Goal: Task Accomplishment & Management: Manage account settings

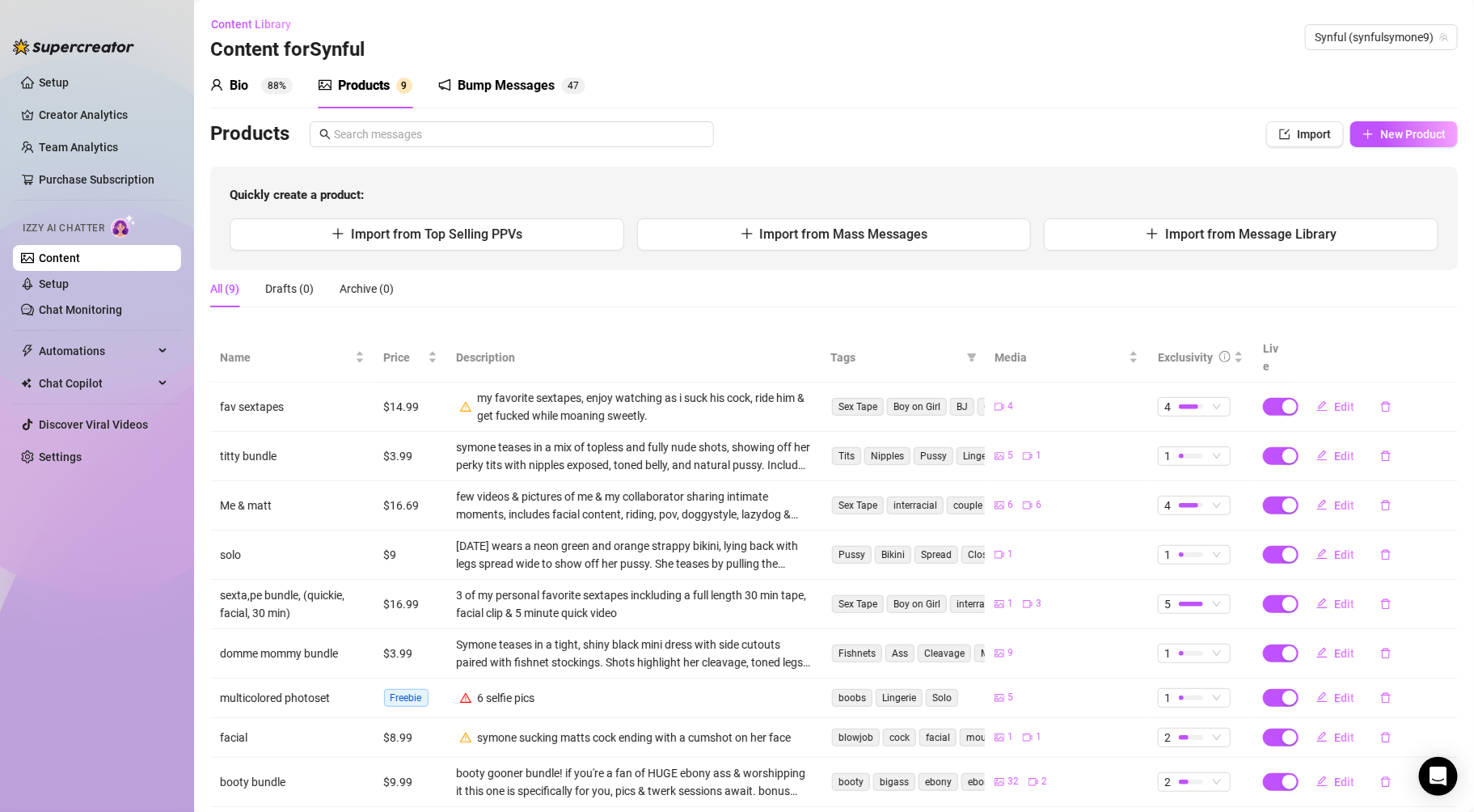
click at [474, 92] on div "Bump Messages" at bounding box center [505, 86] width 97 height 19
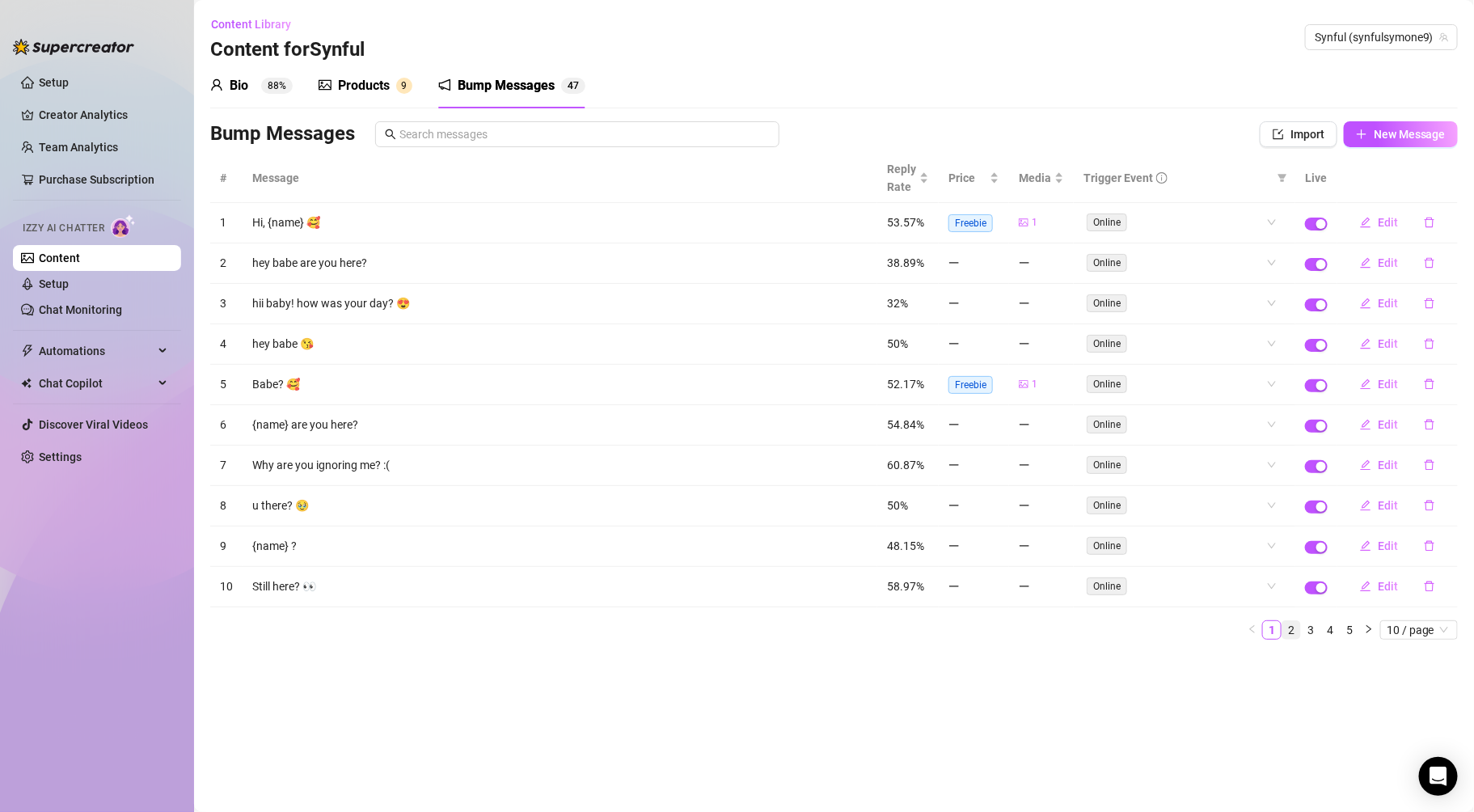
click at [1293, 632] on link "2" at bounding box center [1291, 630] width 17 height 17
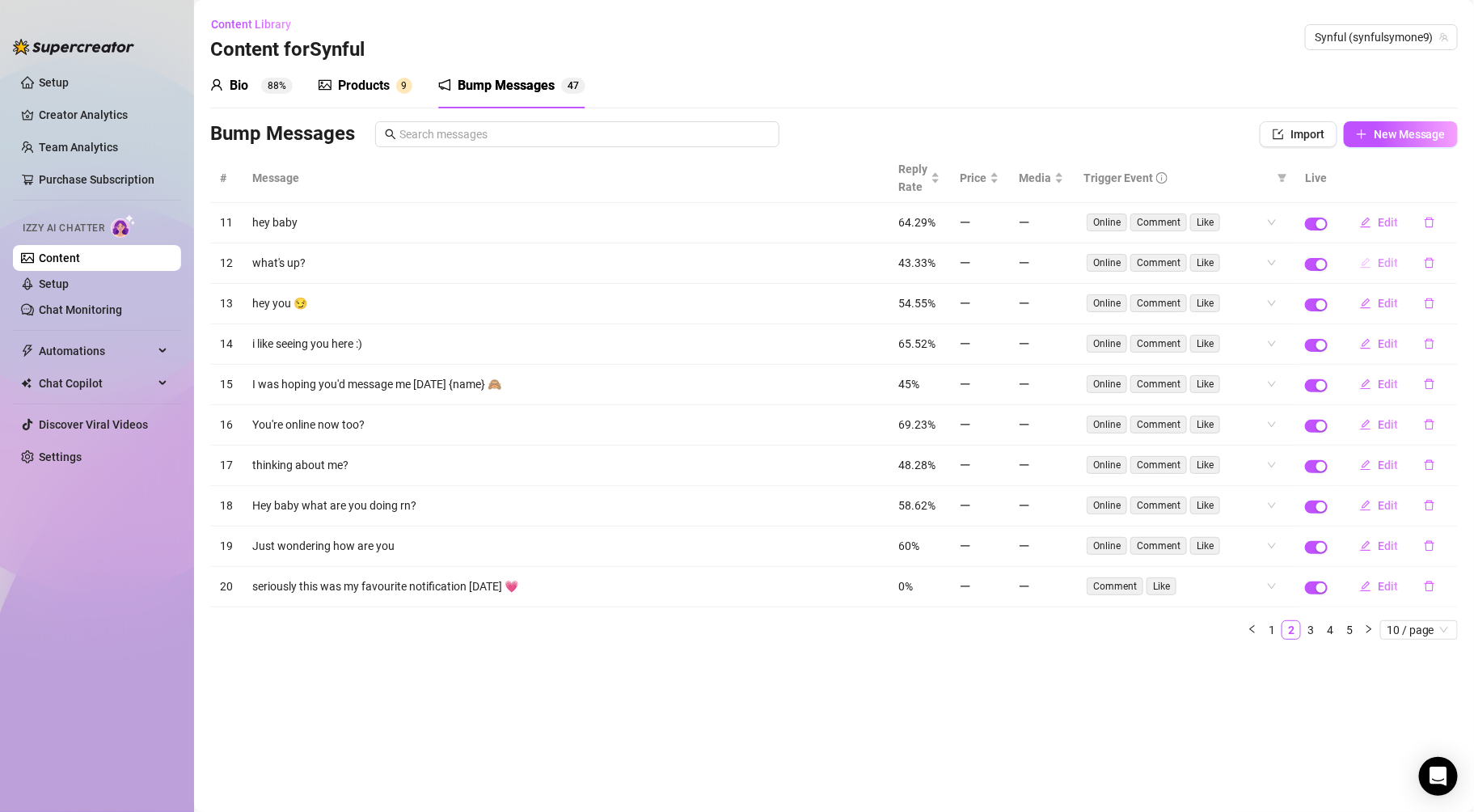
click at [1383, 267] on span "Edit" at bounding box center [1388, 262] width 20 height 13
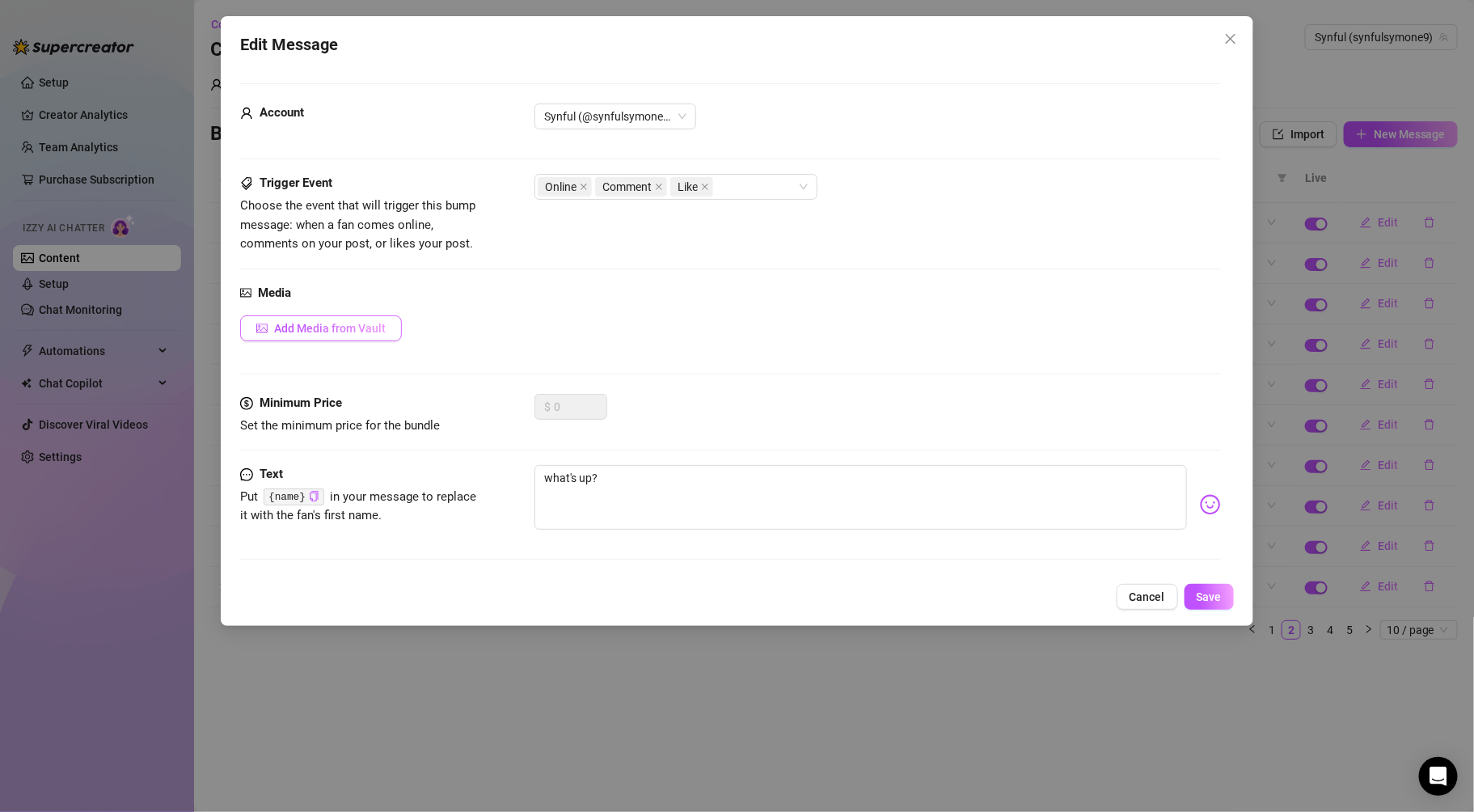
click at [307, 326] on span "Add Media from Vault" at bounding box center [330, 329] width 111 height 13
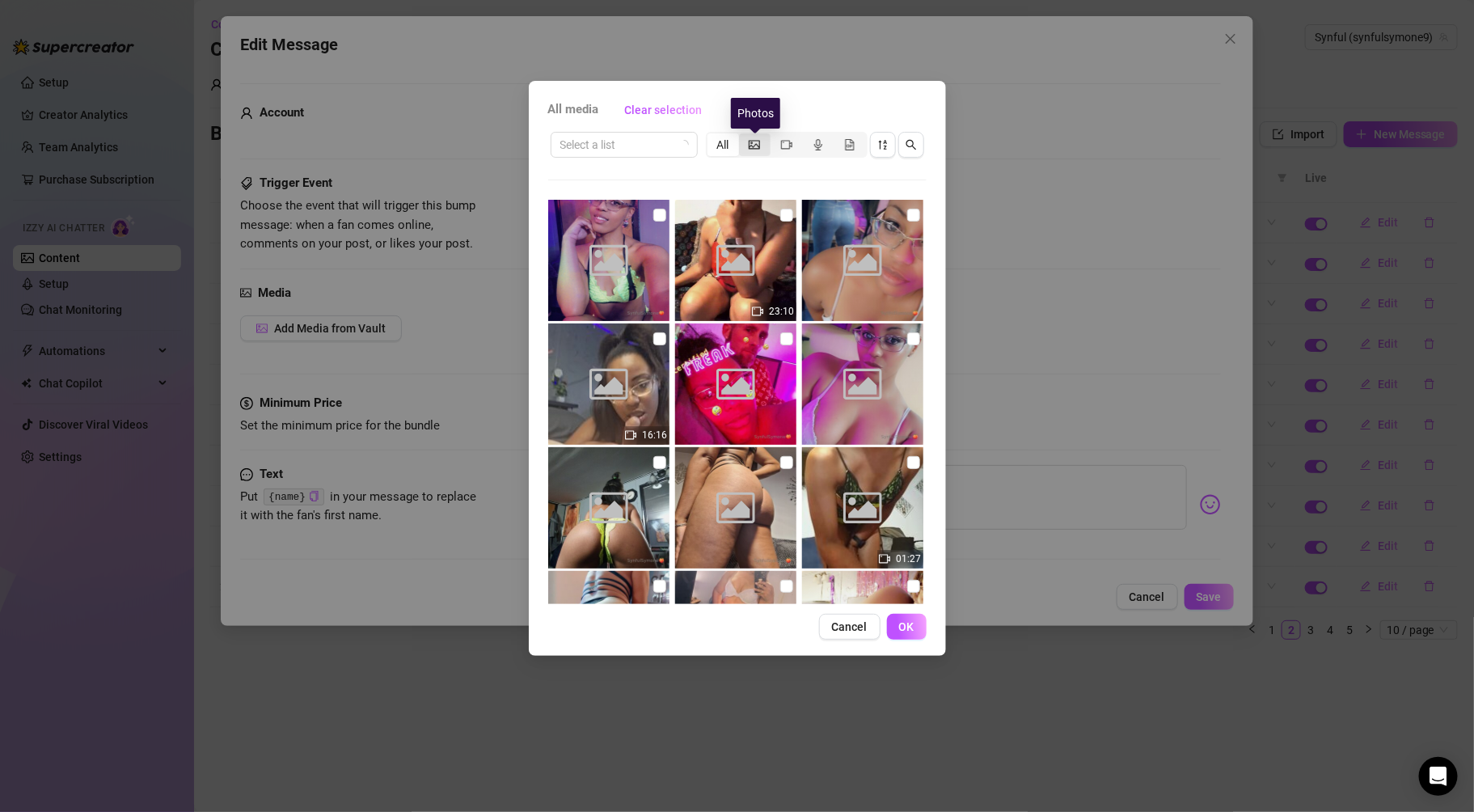
click at [753, 141] on icon "picture" at bounding box center [754, 145] width 11 height 9
click at [743, 136] on input "segmented control" at bounding box center [743, 136] width 0 height 0
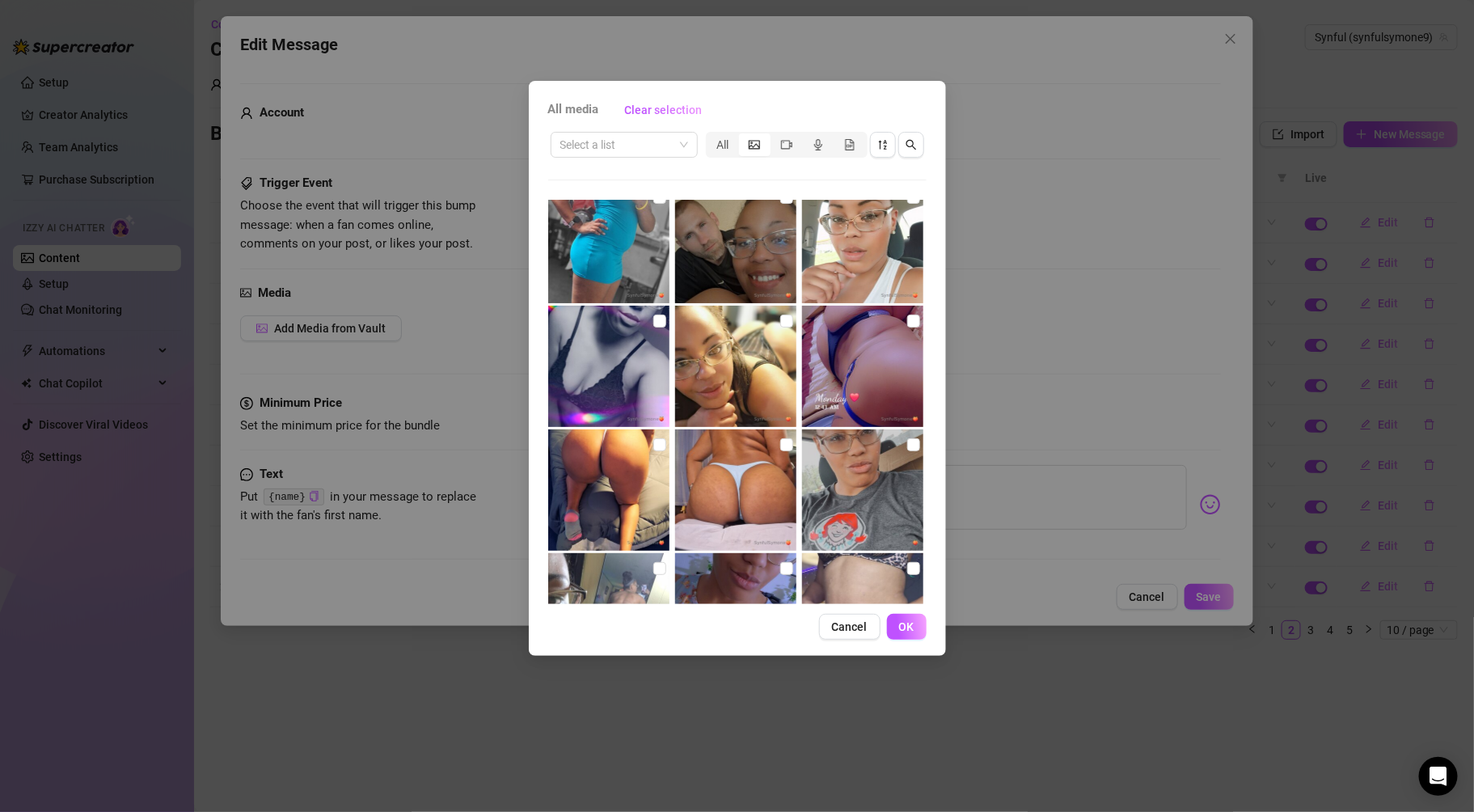
scroll to position [386, 0]
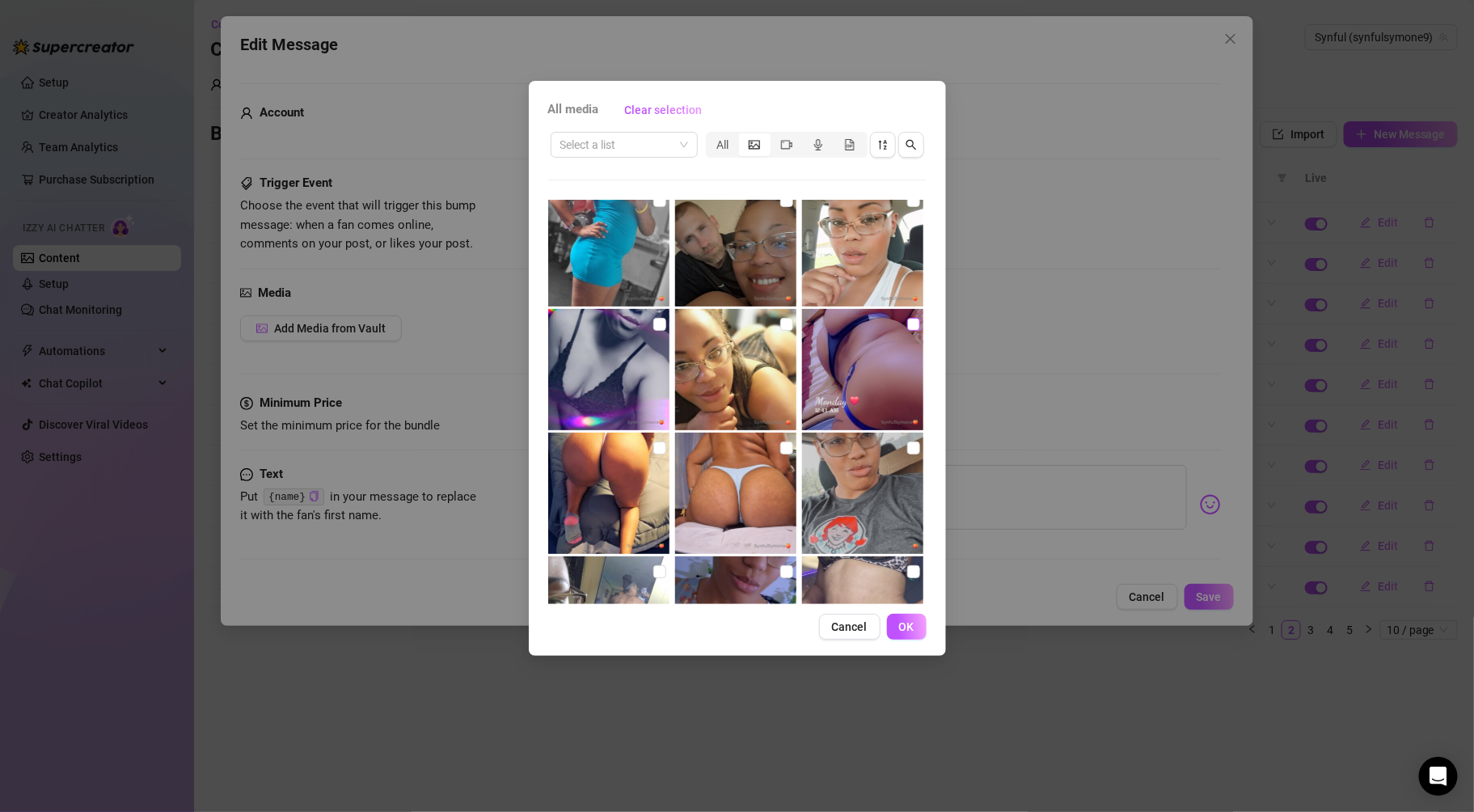
click at [907, 325] on input "checkbox" at bounding box center [913, 324] width 13 height 13
checkbox input "true"
click at [906, 632] on span "OK" at bounding box center [907, 627] width 16 height 13
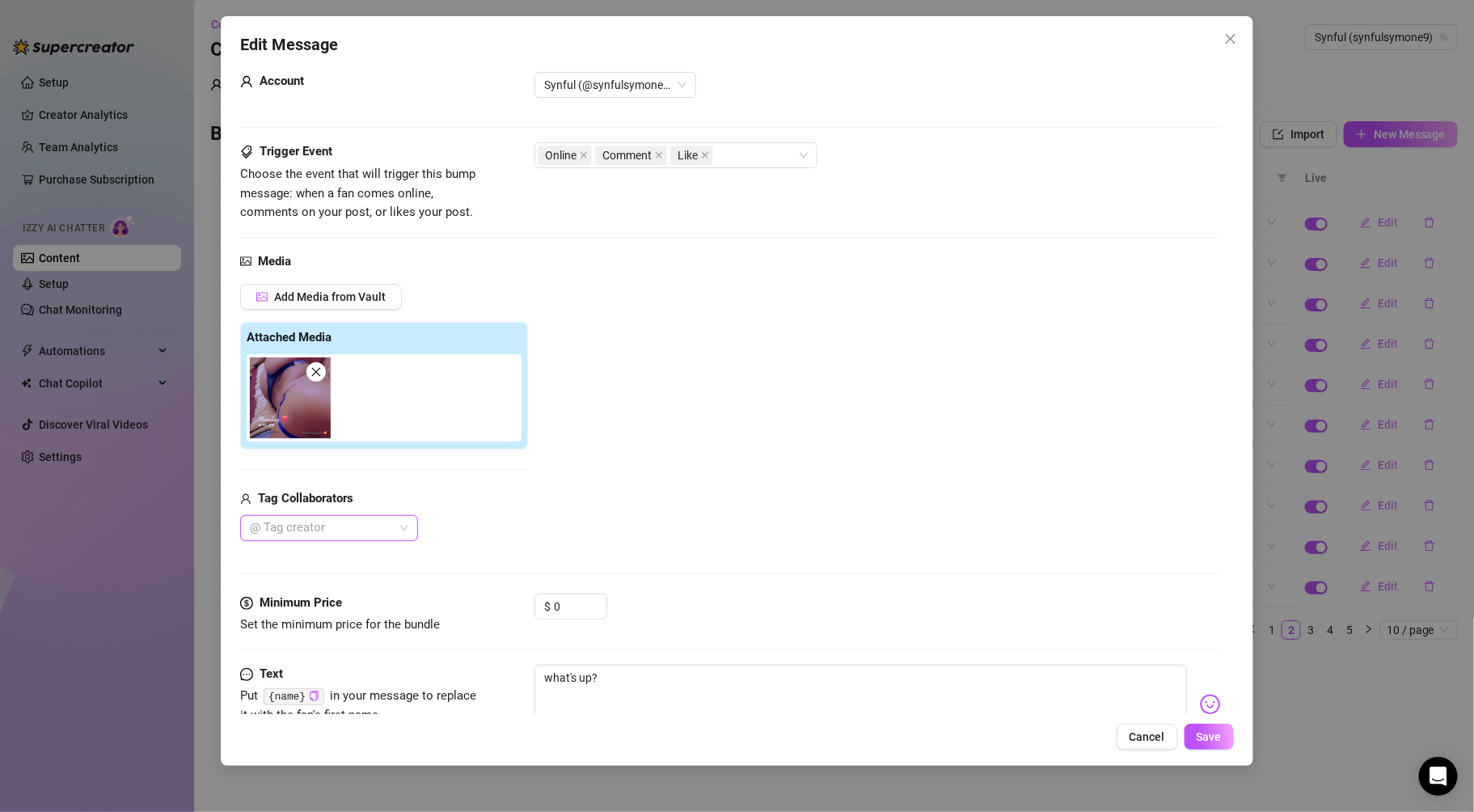
scroll to position [0, 0]
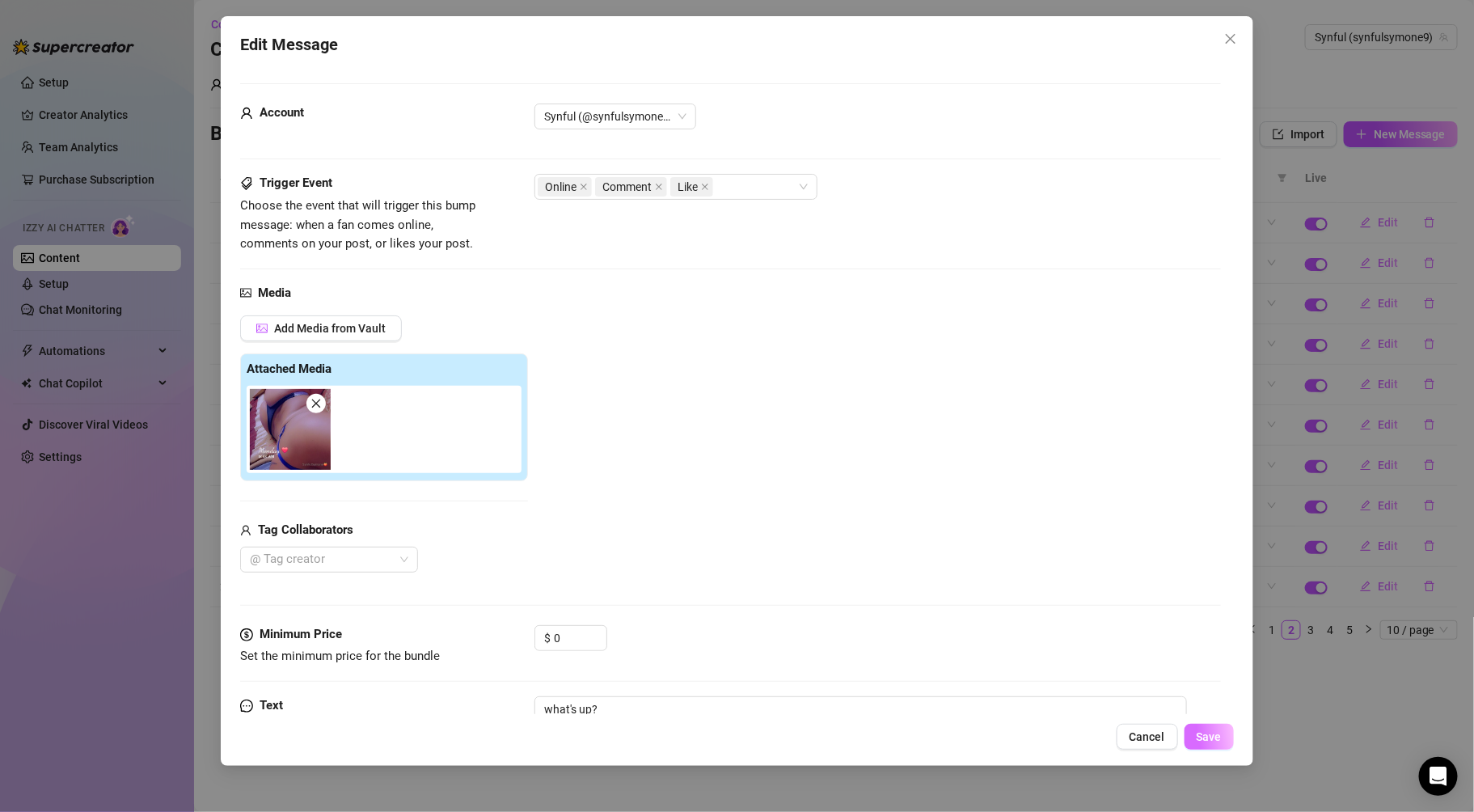
click at [1207, 748] on button "Save" at bounding box center [1210, 737] width 50 height 26
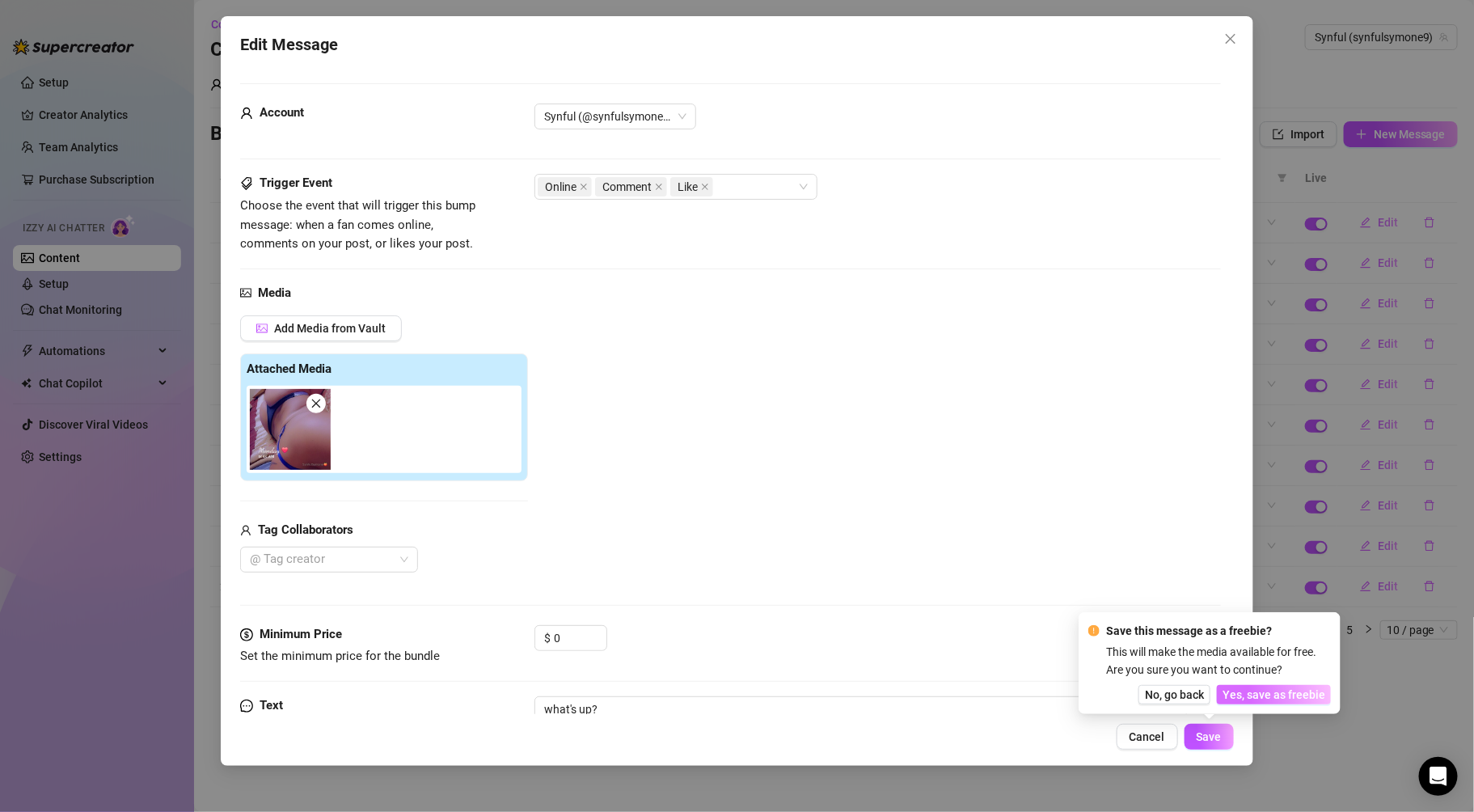
click at [1249, 691] on span "Yes, save as freebie" at bounding box center [1274, 694] width 103 height 13
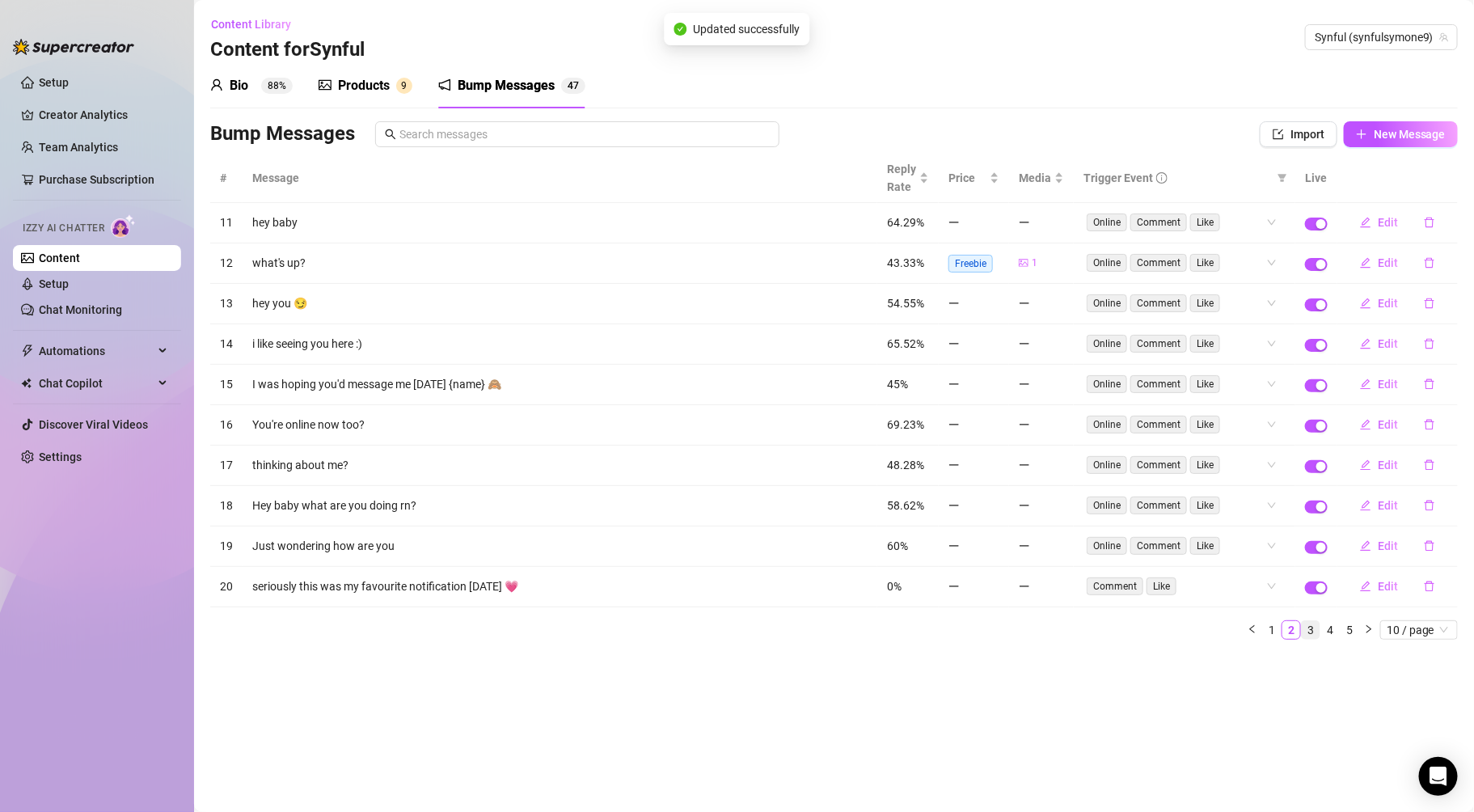
click at [1319, 631] on li "3" at bounding box center [1310, 630] width 19 height 19
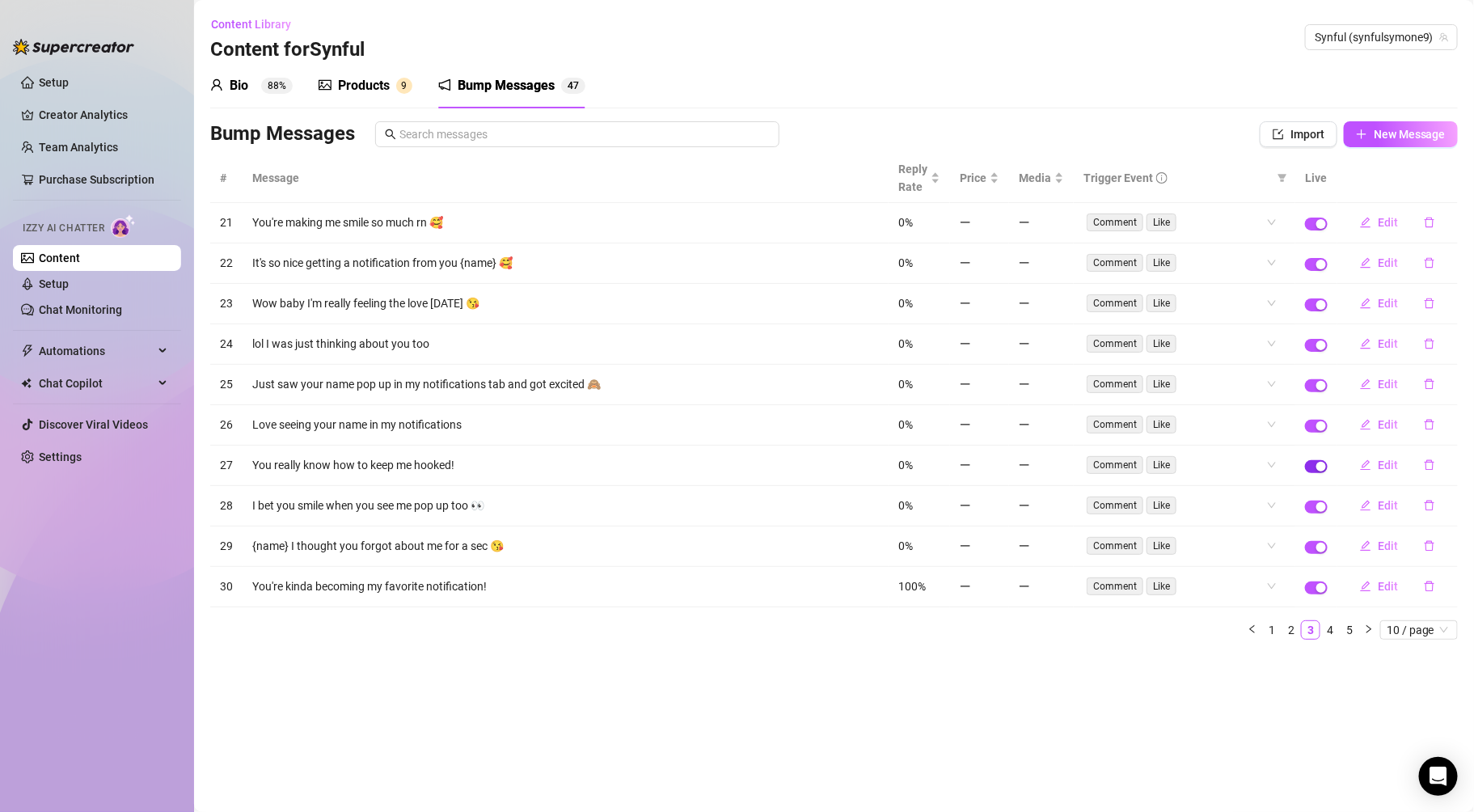
click at [1321, 462] on div "button" at bounding box center [1321, 467] width 10 height 10
click at [1335, 638] on link "4" at bounding box center [1329, 630] width 17 height 17
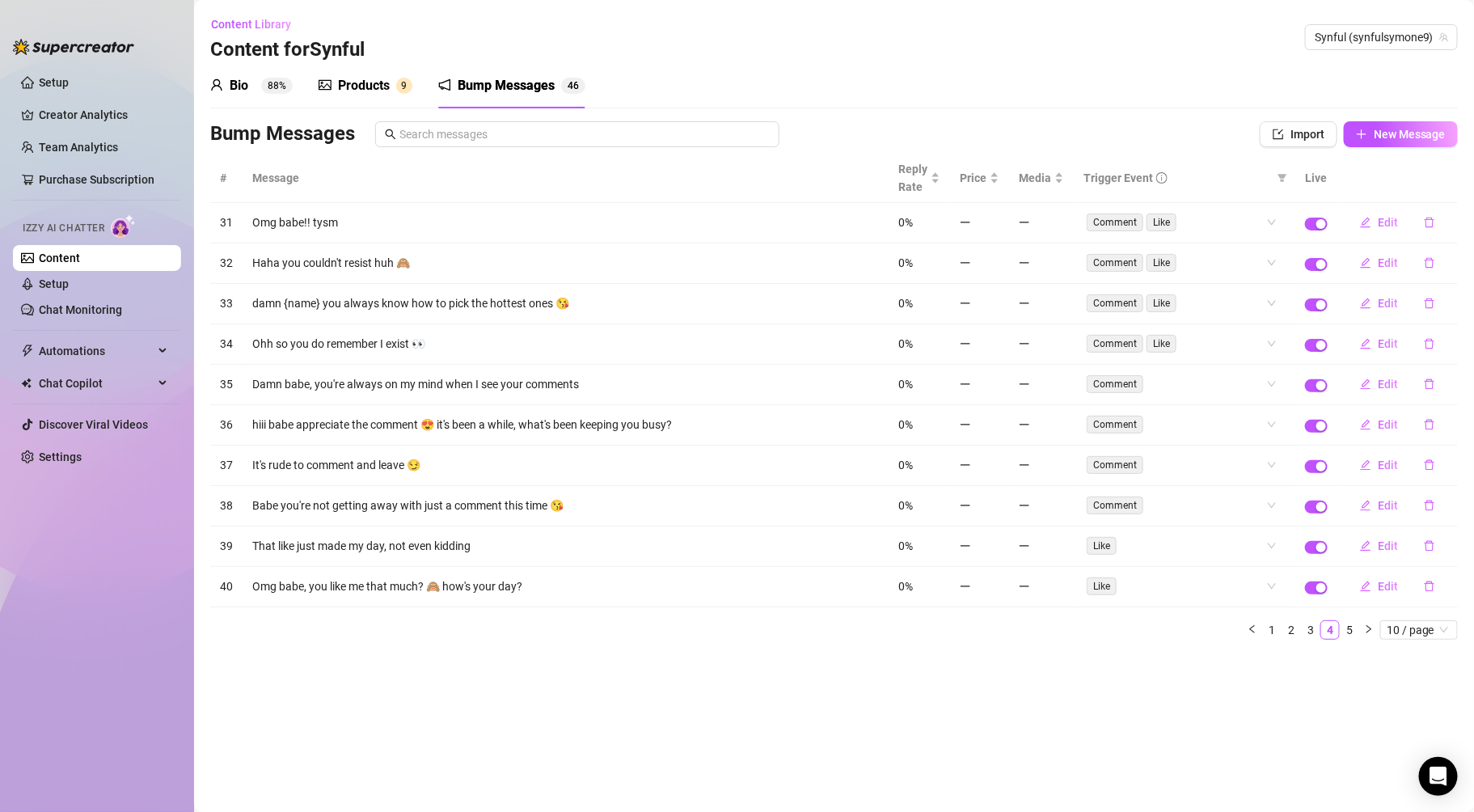
click at [1354, 628] on link "5" at bounding box center [1349, 630] width 17 height 17
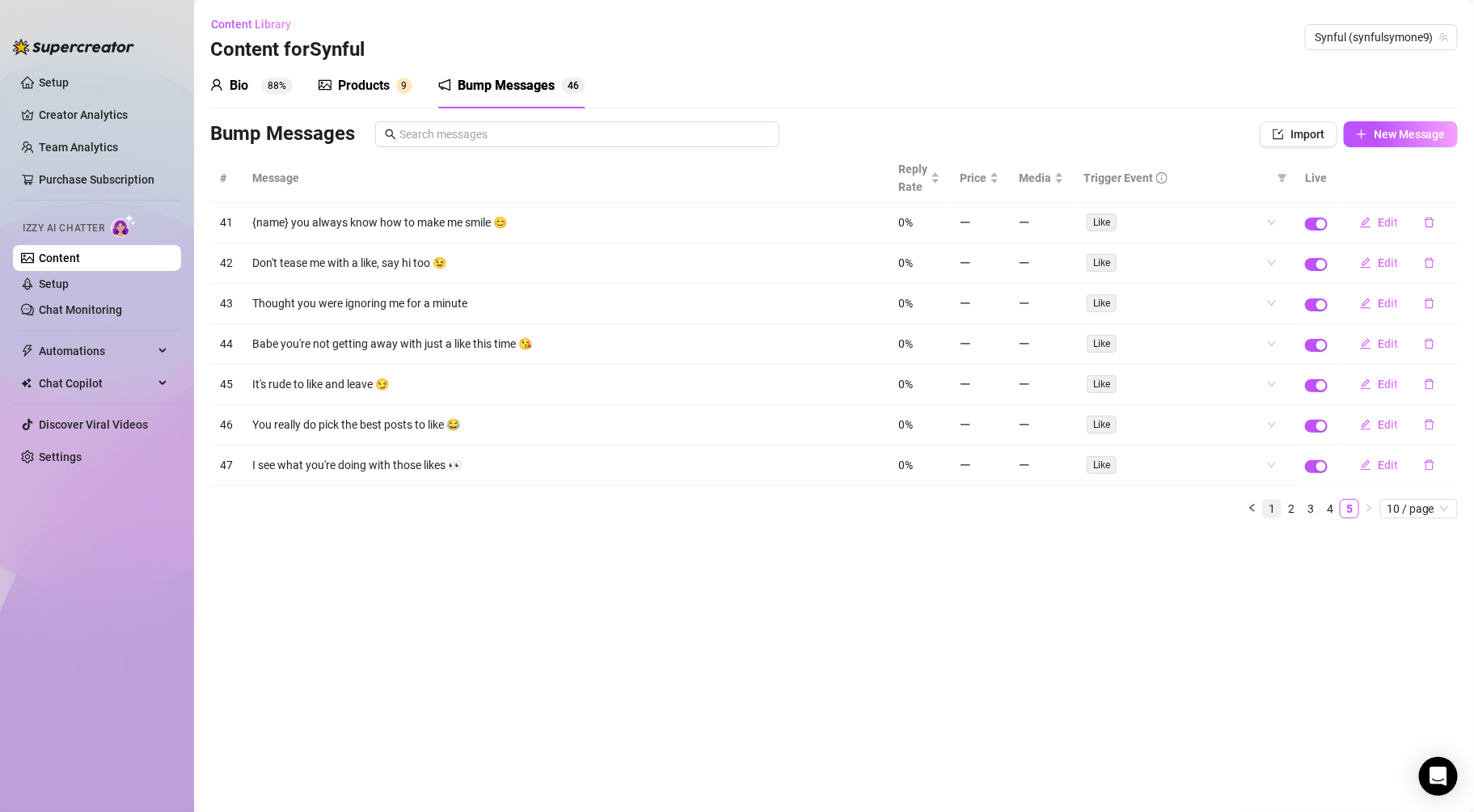
click at [1274, 512] on link "1" at bounding box center [1271, 508] width 17 height 17
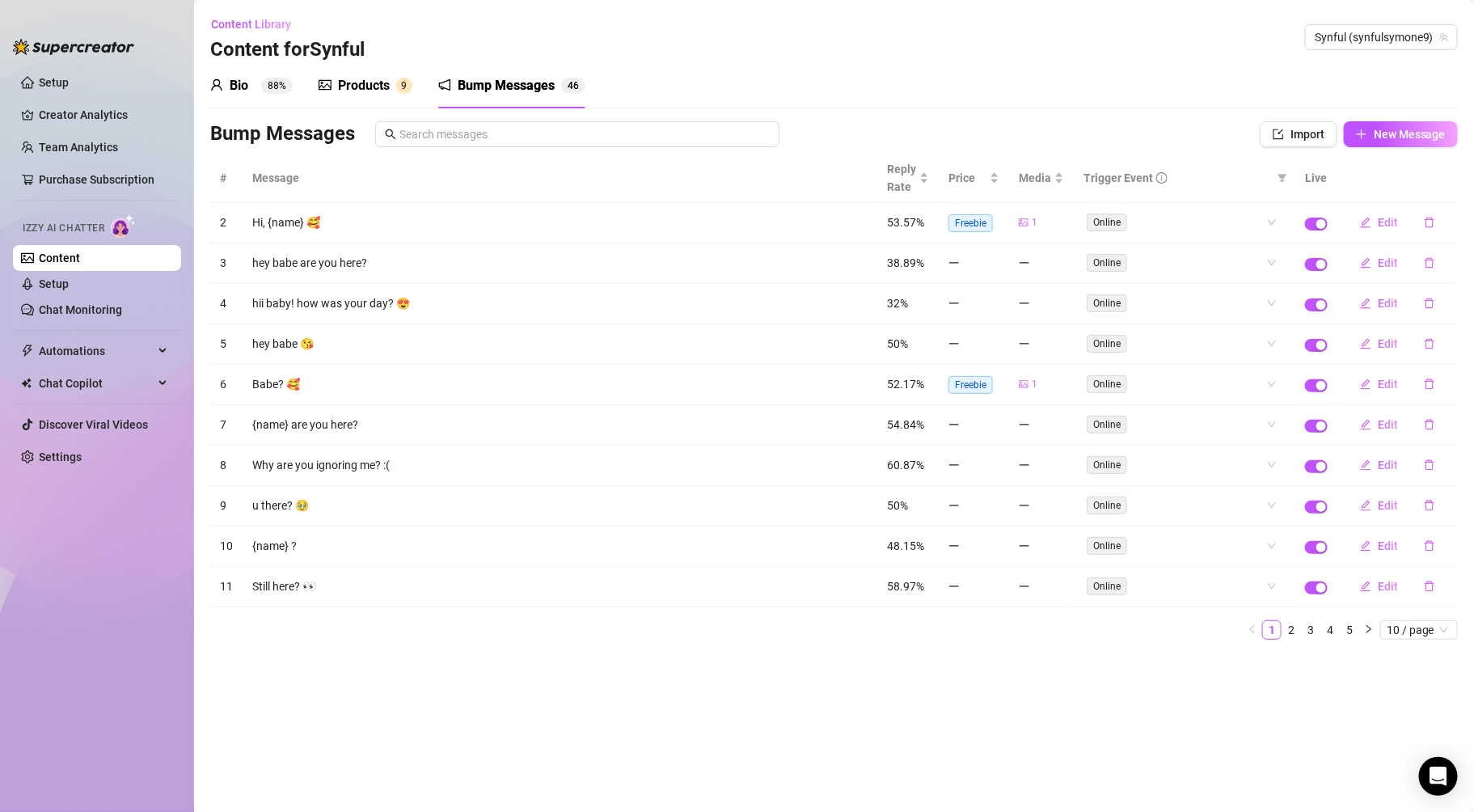
click at [342, 91] on div "Products" at bounding box center [364, 86] width 52 height 19
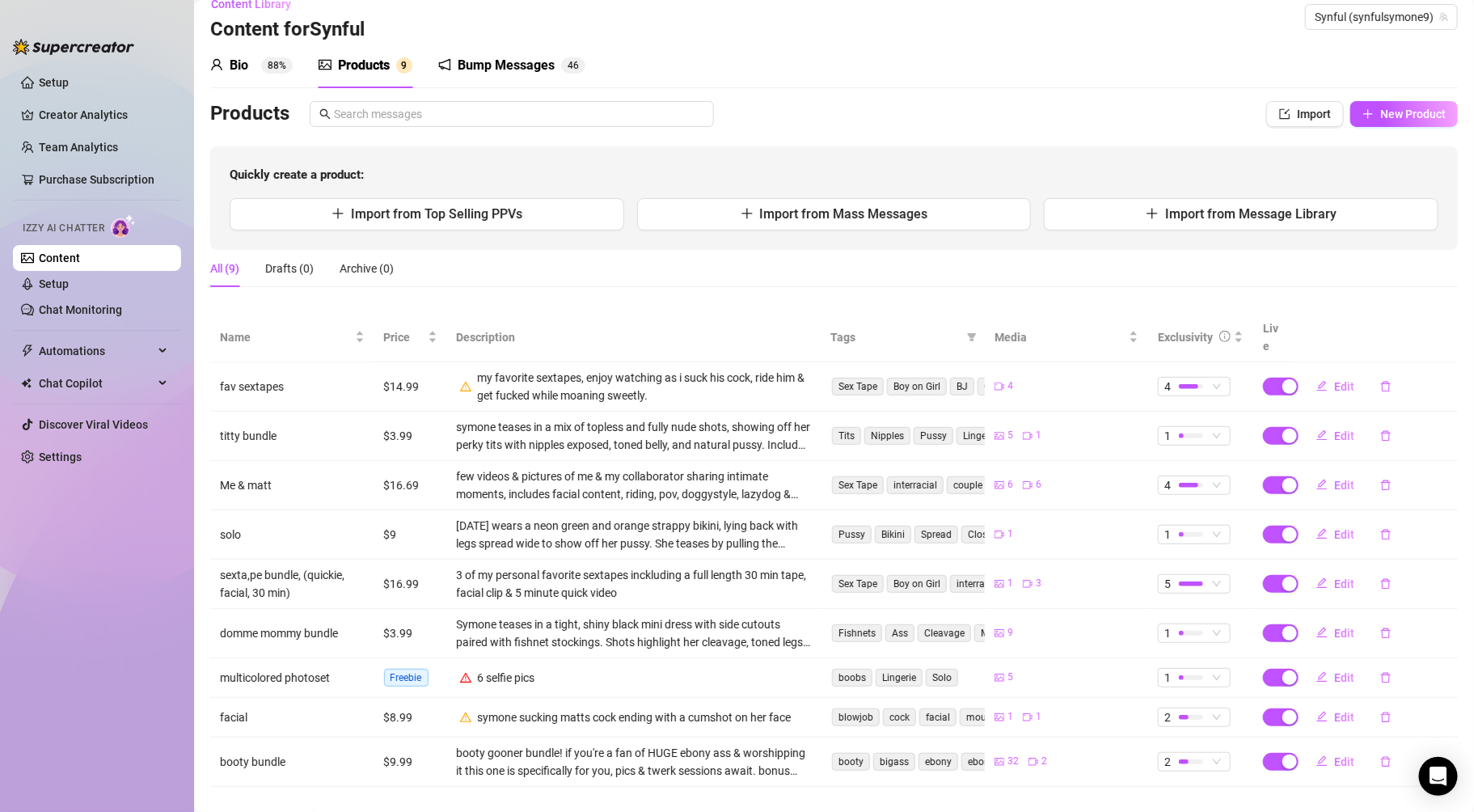
scroll to position [25, 0]
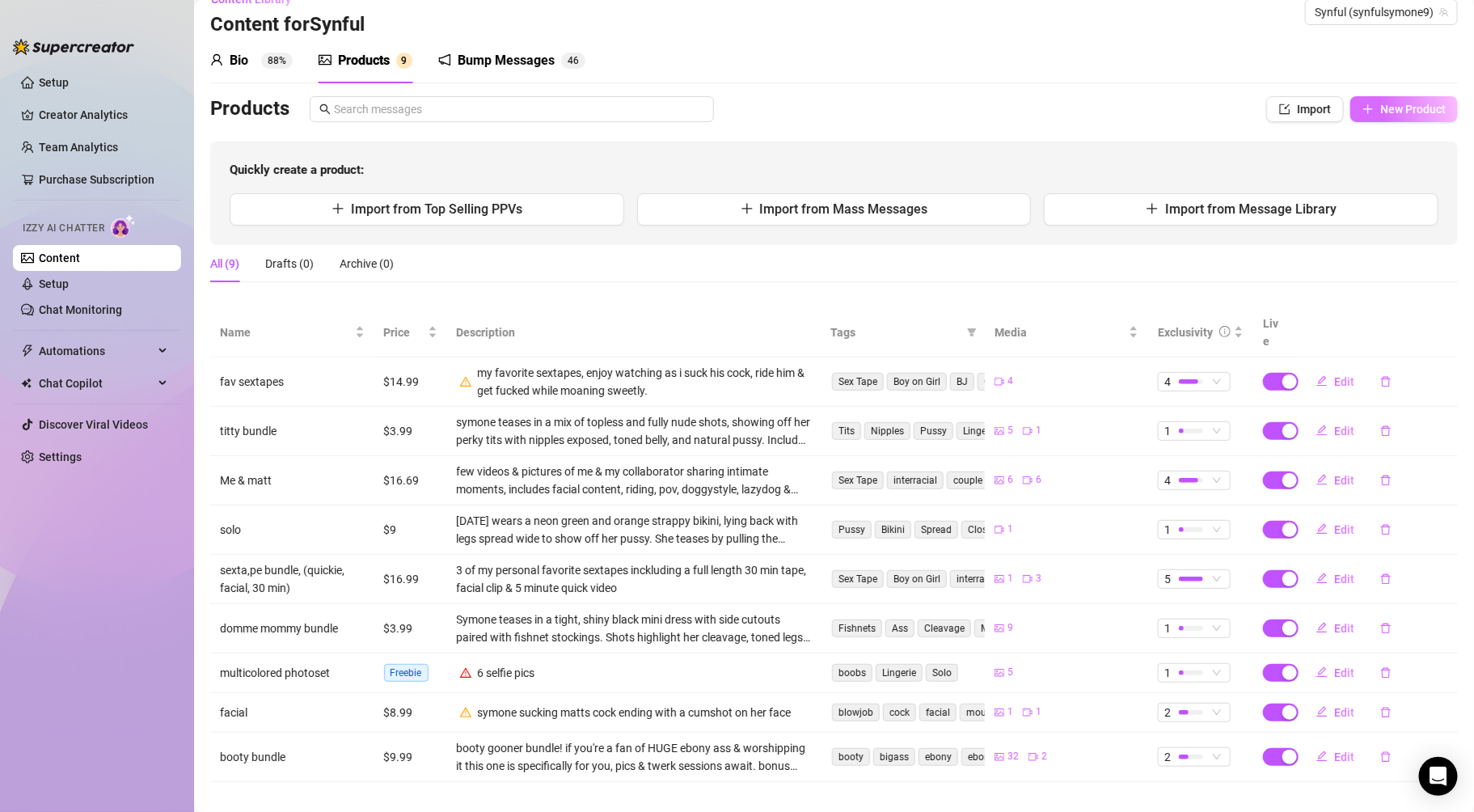
click at [1380, 115] on span "New Product" at bounding box center [1412, 110] width 65 height 13
type textarea "Type your message here..."
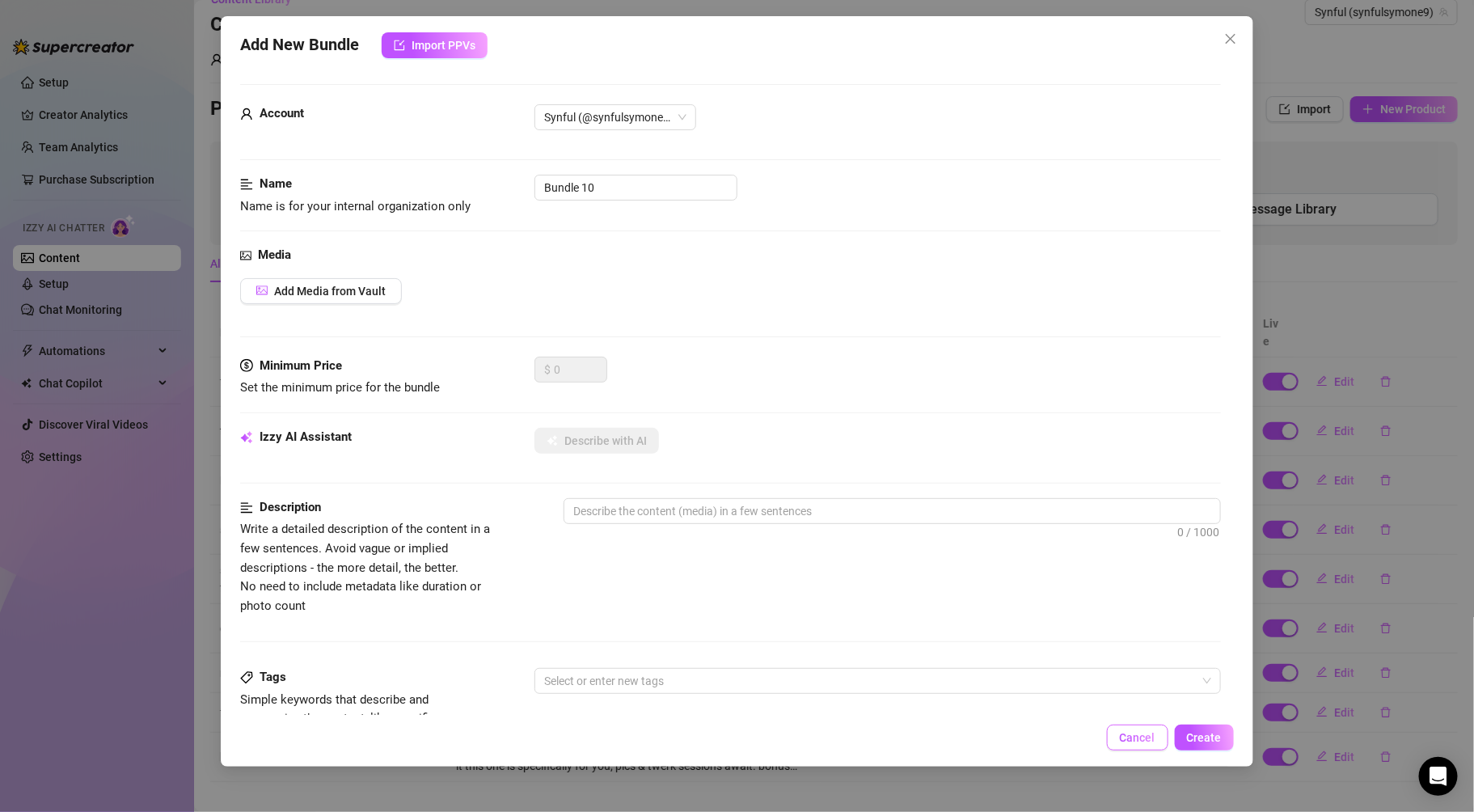
click at [1133, 748] on button "Cancel" at bounding box center [1137, 737] width 62 height 26
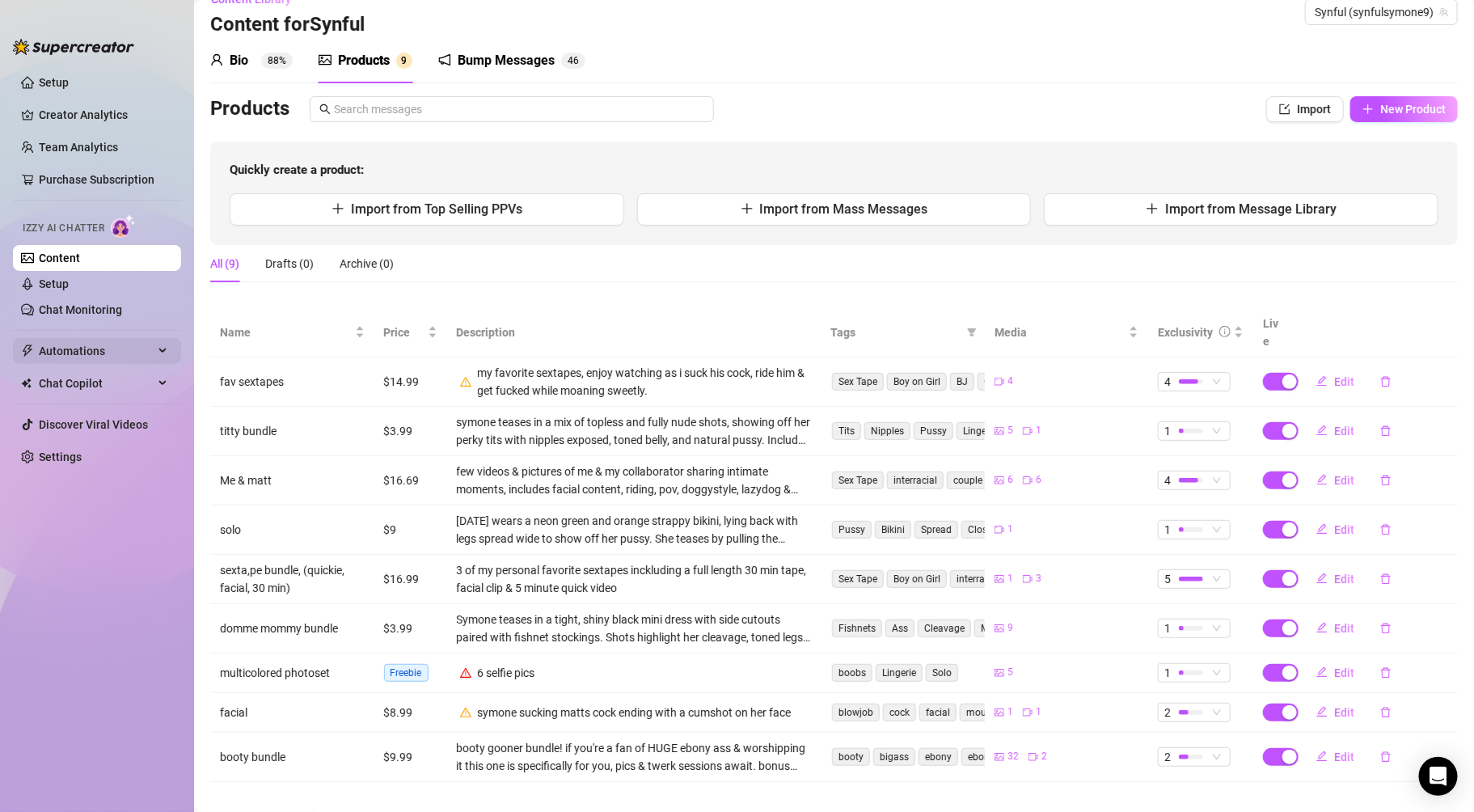
click at [133, 353] on span "Automations" at bounding box center [96, 351] width 115 height 26
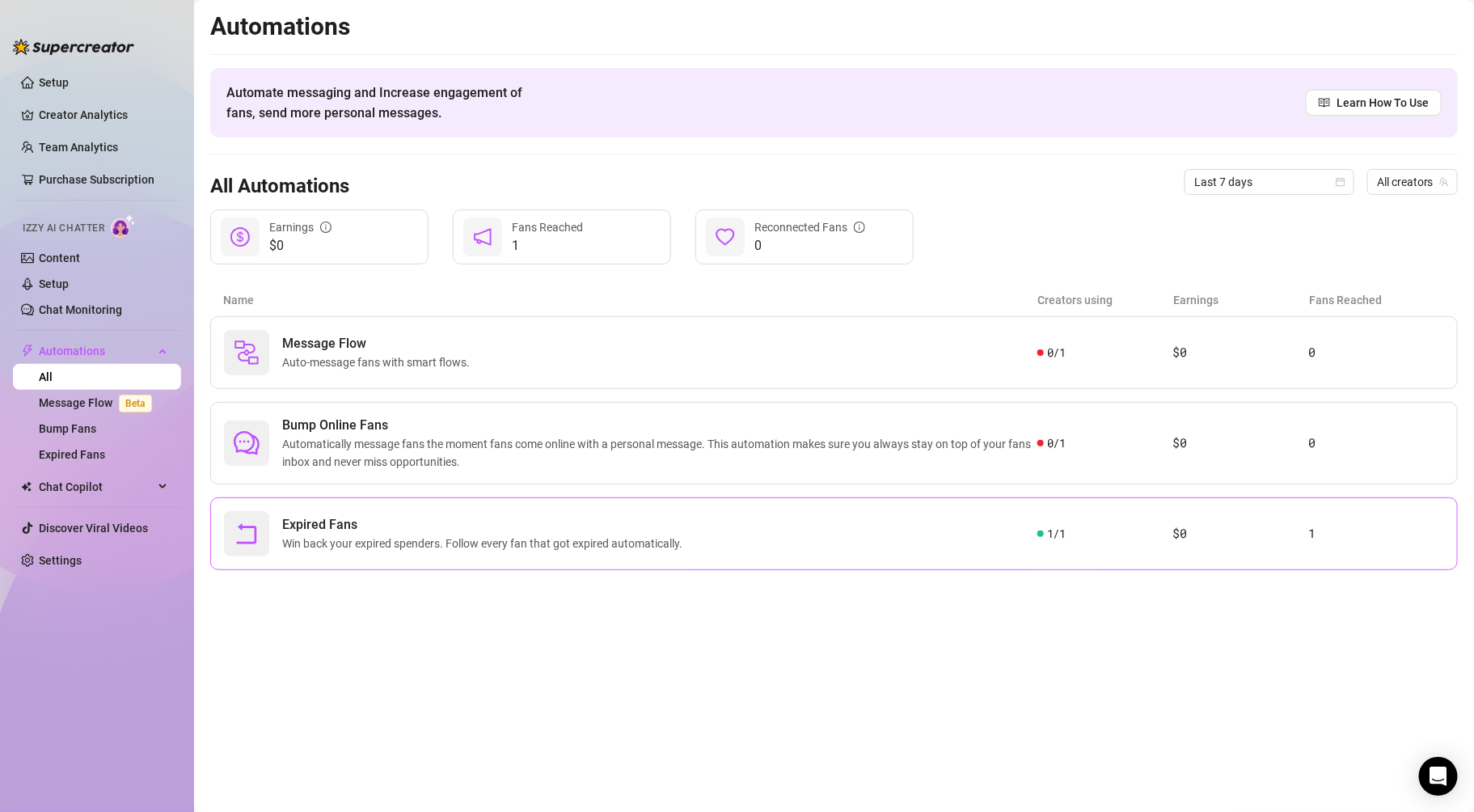
click at [620, 528] on span "Expired Fans" at bounding box center [486, 524] width 407 height 19
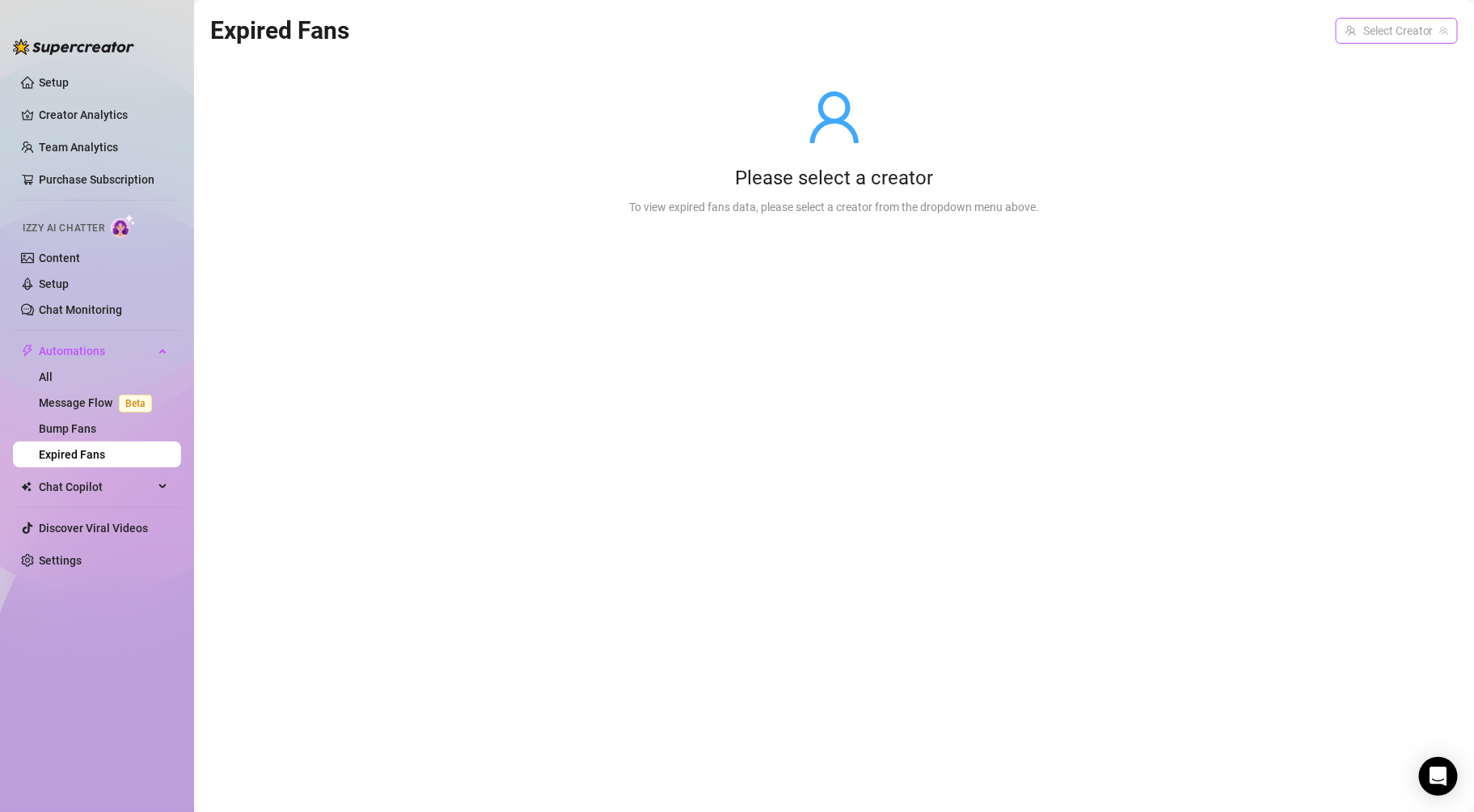
click at [1375, 26] on input "search" at bounding box center [1390, 30] width 88 height 24
click at [1355, 70] on div "Synful ( synfulsymone9 )" at bounding box center [1371, 64] width 149 height 19
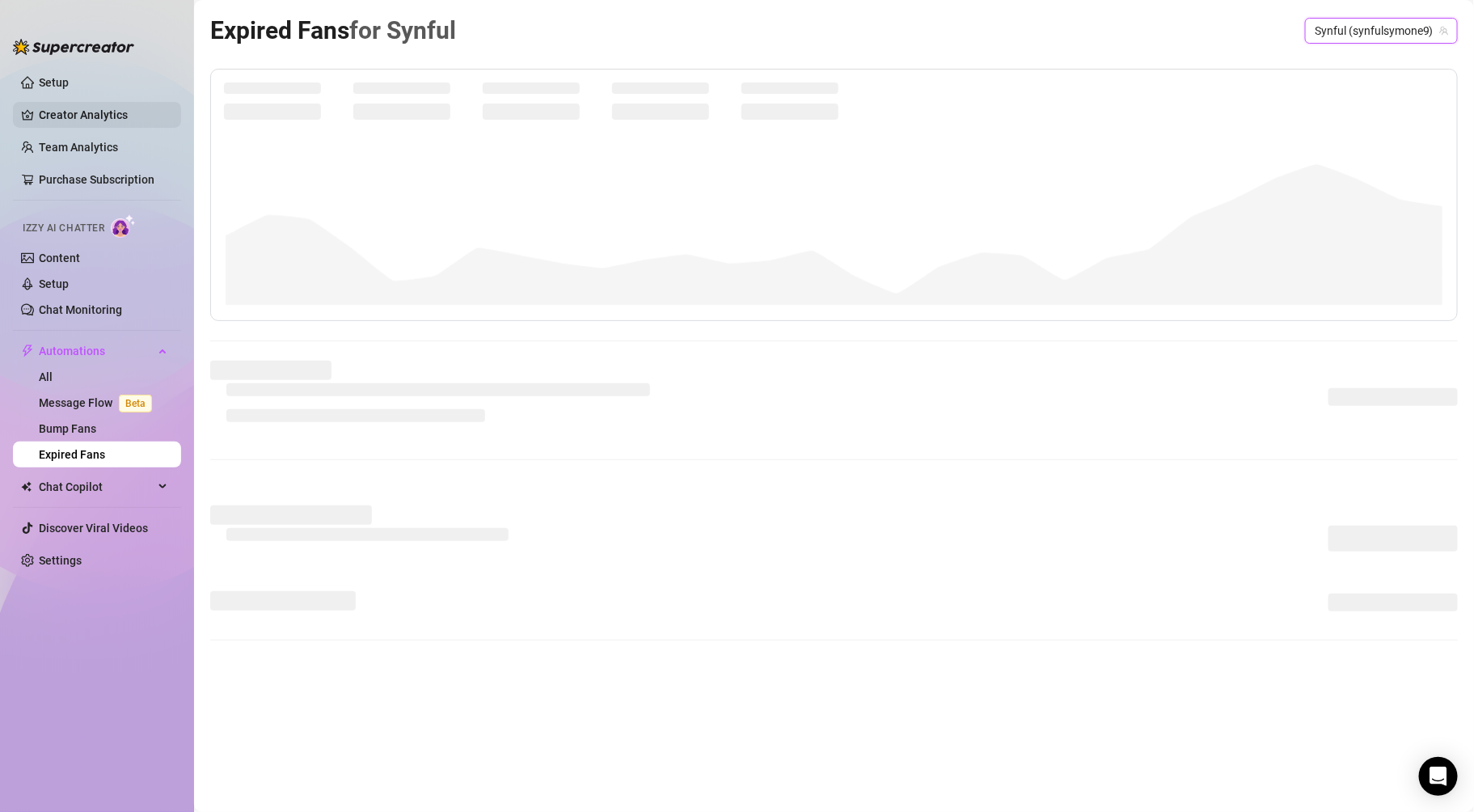
click at [99, 113] on link "Creator Analytics" at bounding box center [103, 115] width 130 height 26
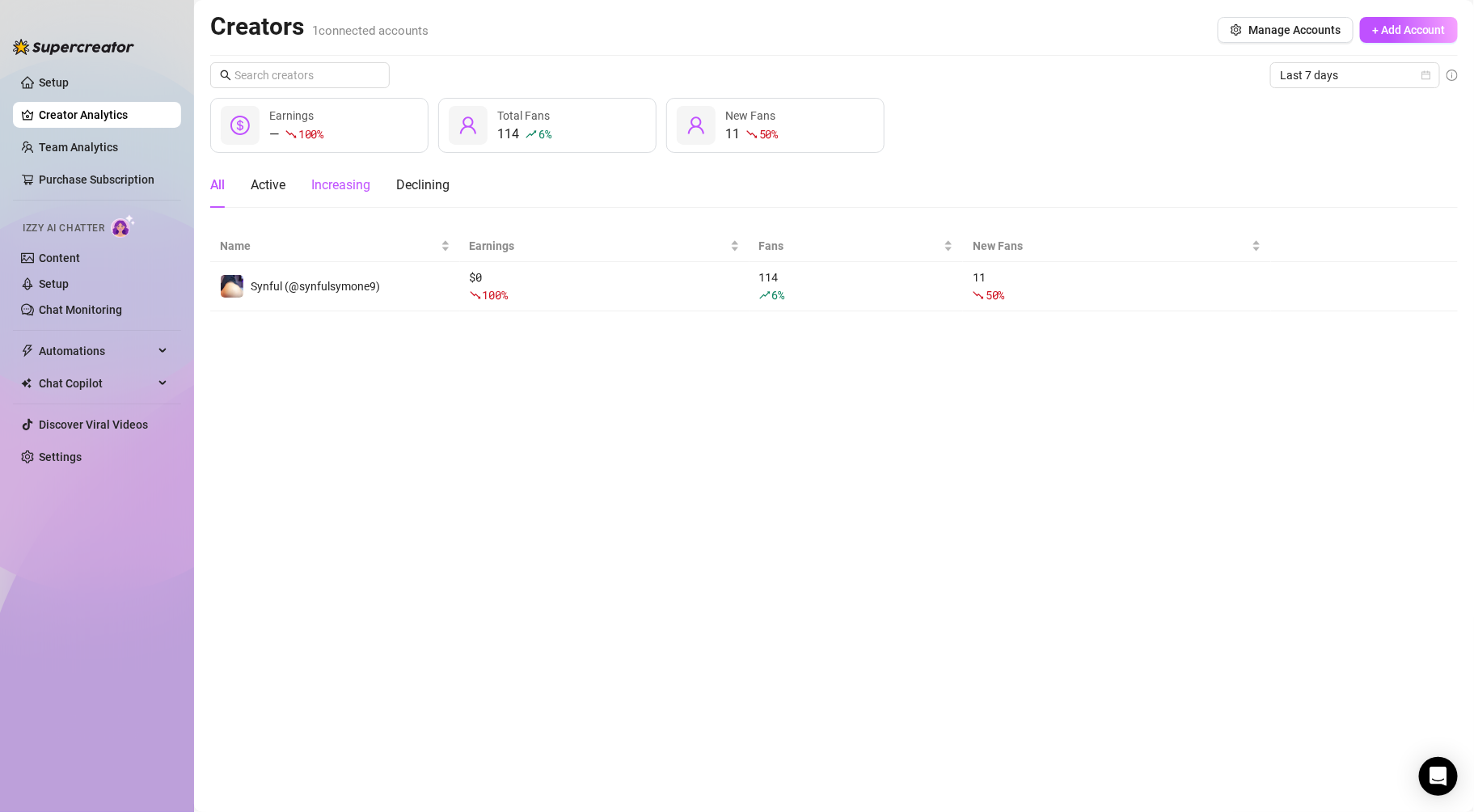
click at [361, 186] on div "Increasing" at bounding box center [341, 185] width 59 height 19
click at [434, 179] on div "Declining" at bounding box center [423, 185] width 53 height 19
click at [111, 141] on link "Team Analytics" at bounding box center [78, 147] width 79 height 13
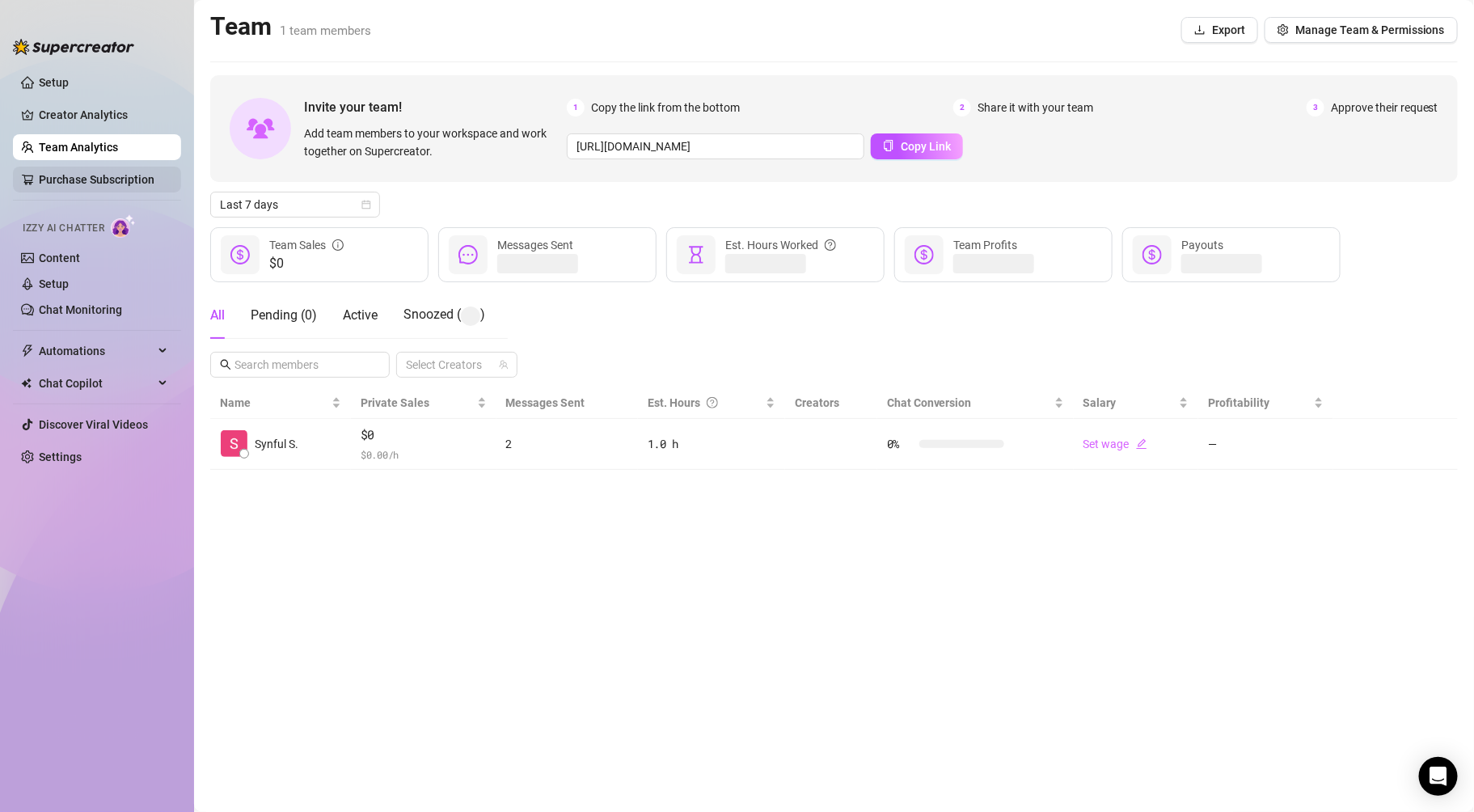
click at [103, 185] on link "Purchase Subscription" at bounding box center [103, 180] width 130 height 26
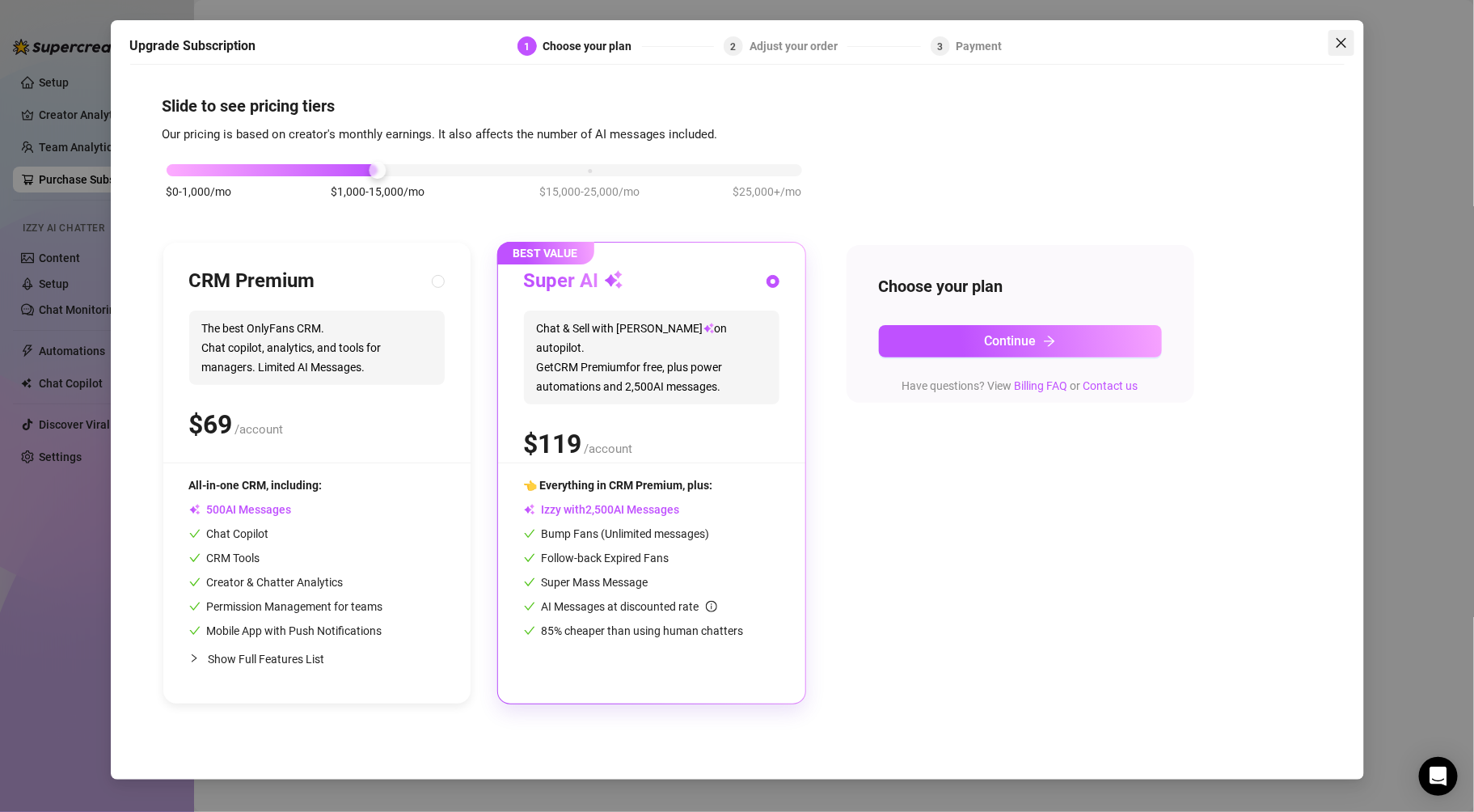
click at [1343, 43] on icon "close" at bounding box center [1341, 43] width 13 height 13
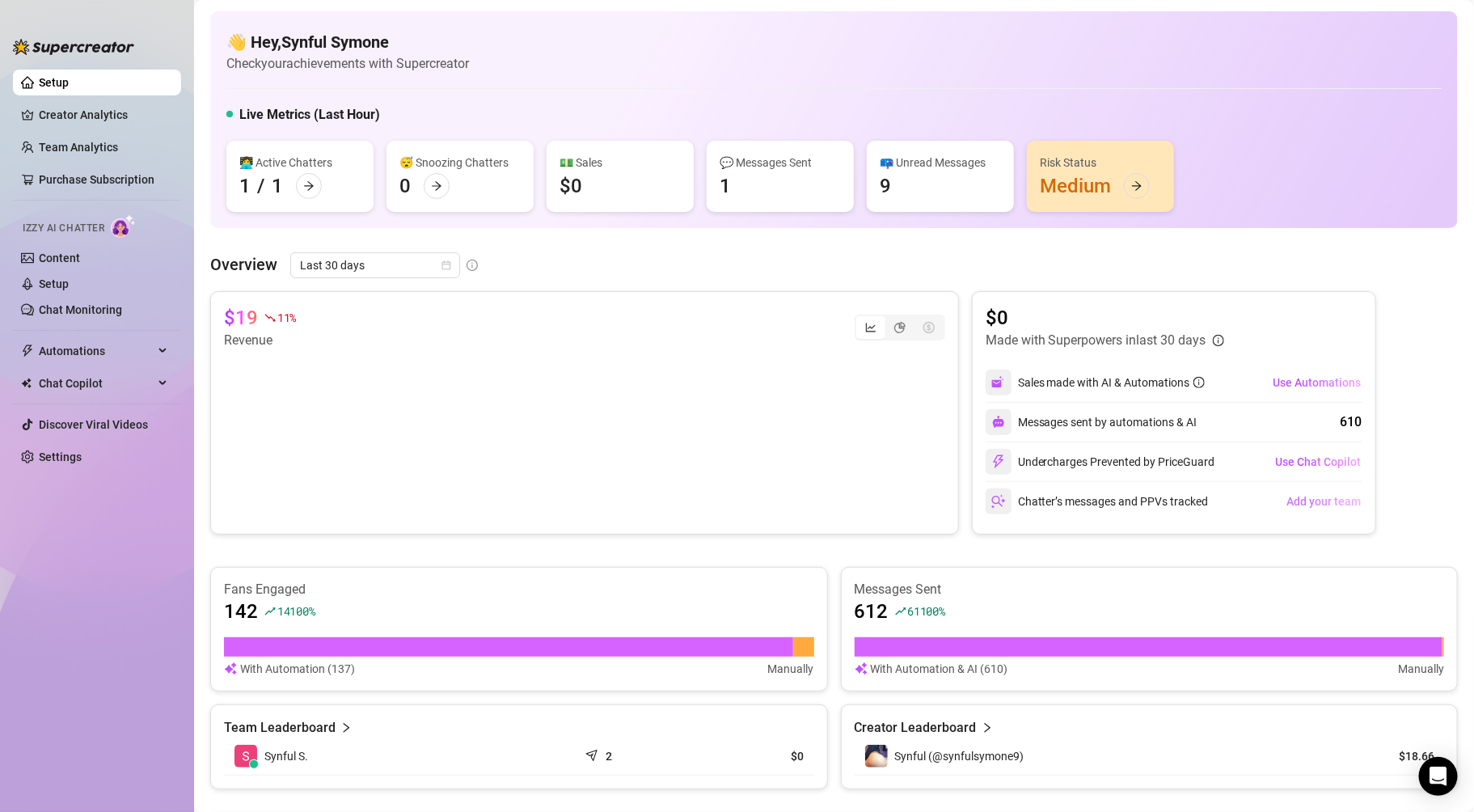
click at [1287, 503] on span "Add your team" at bounding box center [1324, 502] width 75 height 13
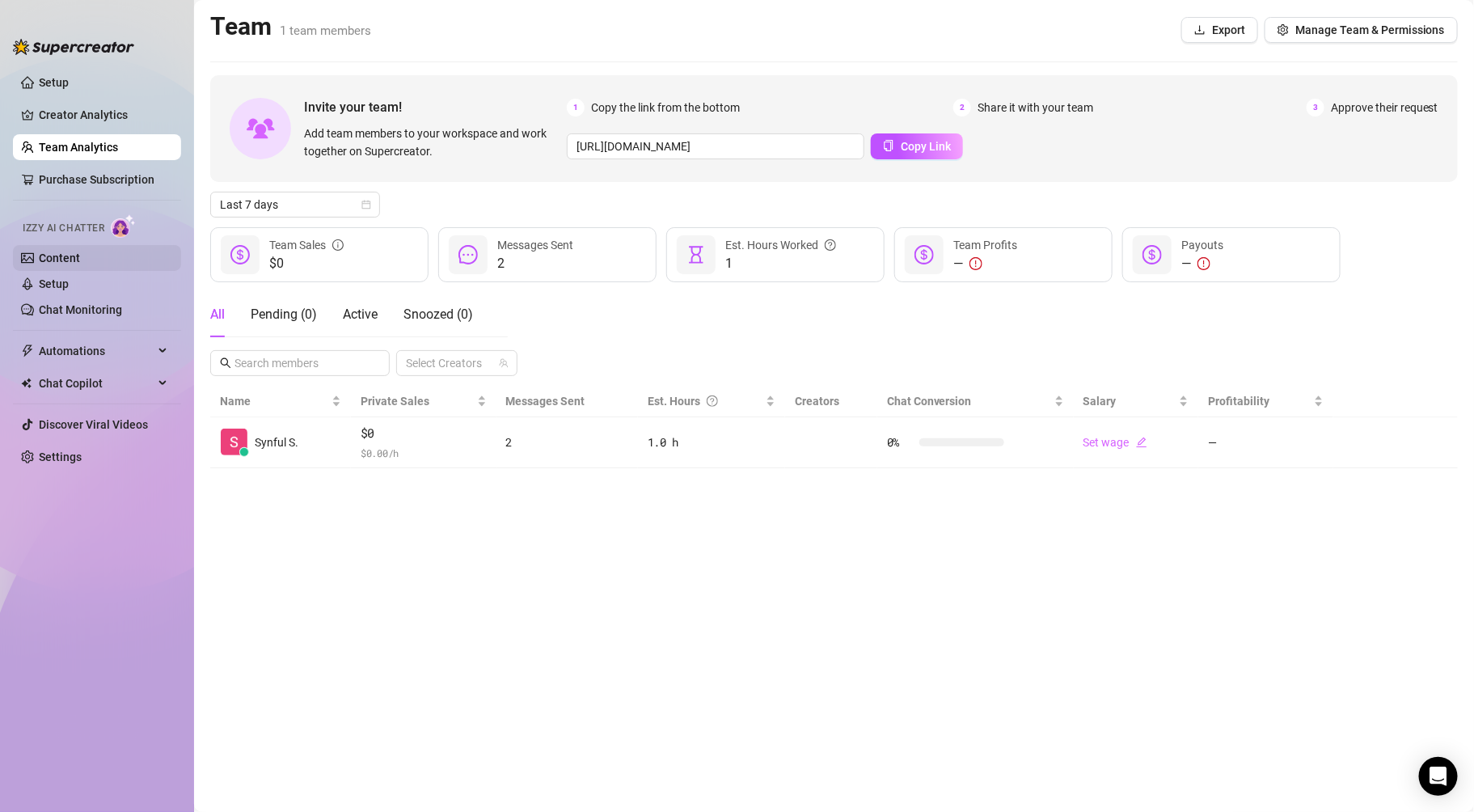
click at [61, 262] on link "Content" at bounding box center [59, 258] width 41 height 13
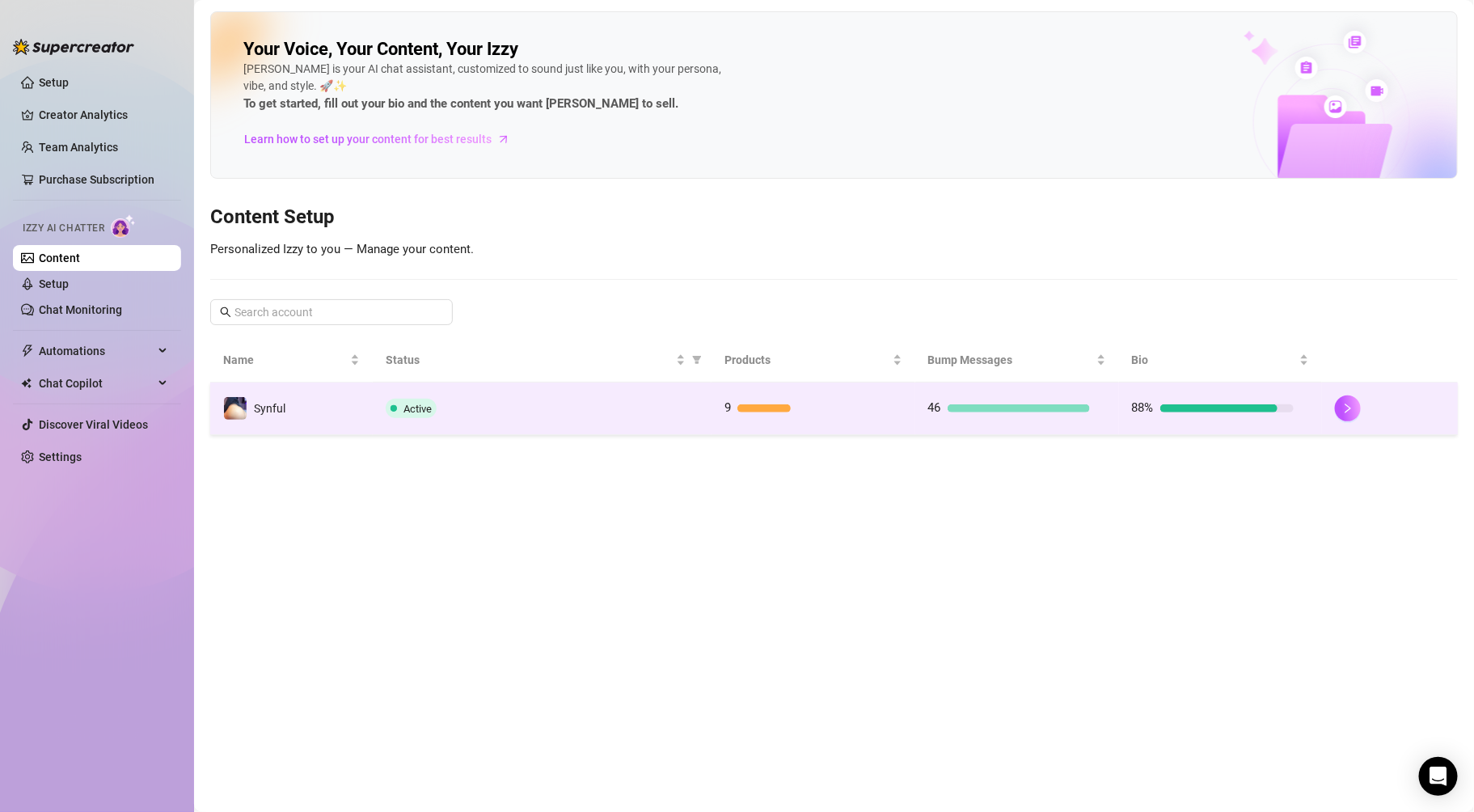
click at [354, 406] on td "Synful" at bounding box center [291, 408] width 163 height 52
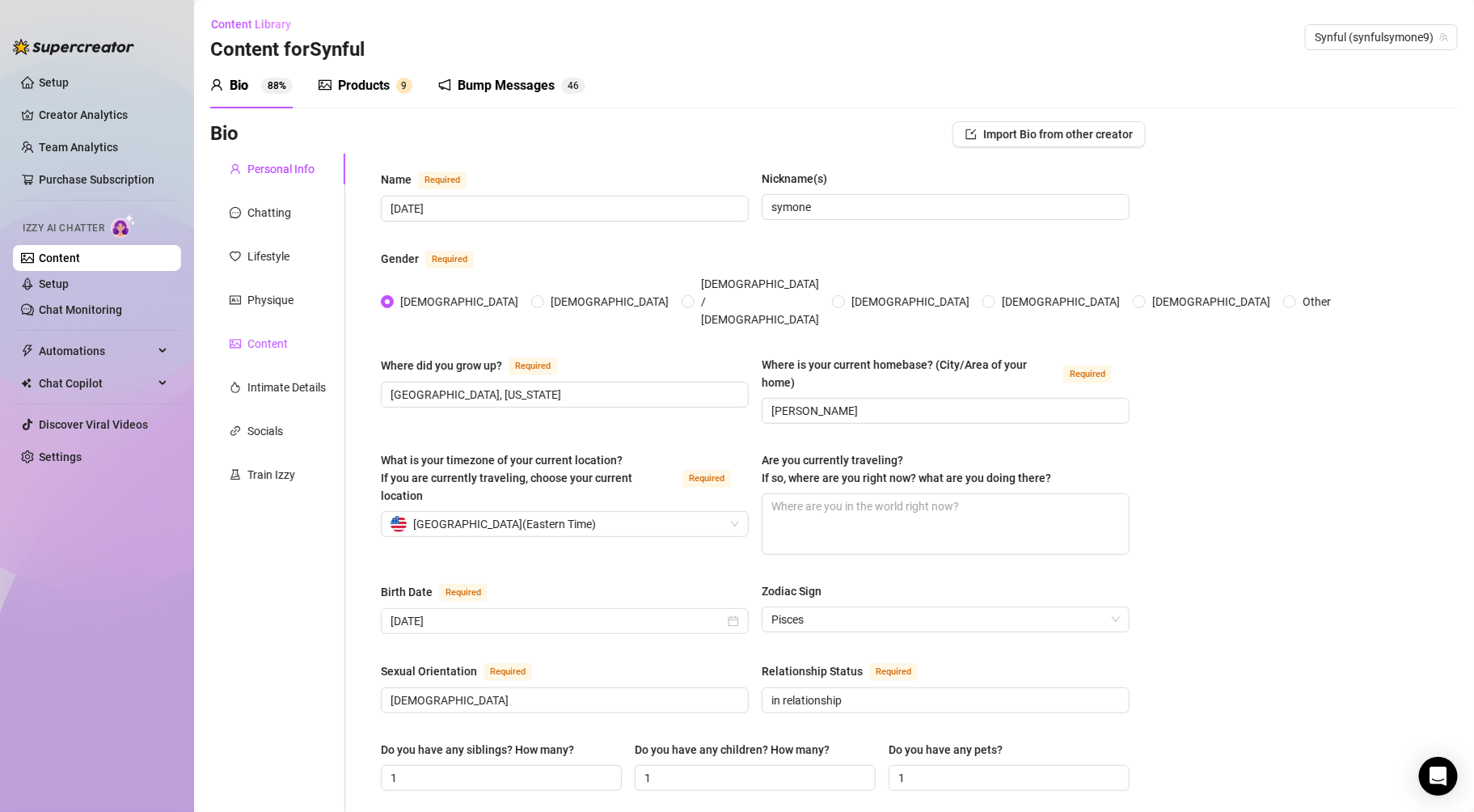
click at [276, 342] on div "Content" at bounding box center [268, 343] width 41 height 17
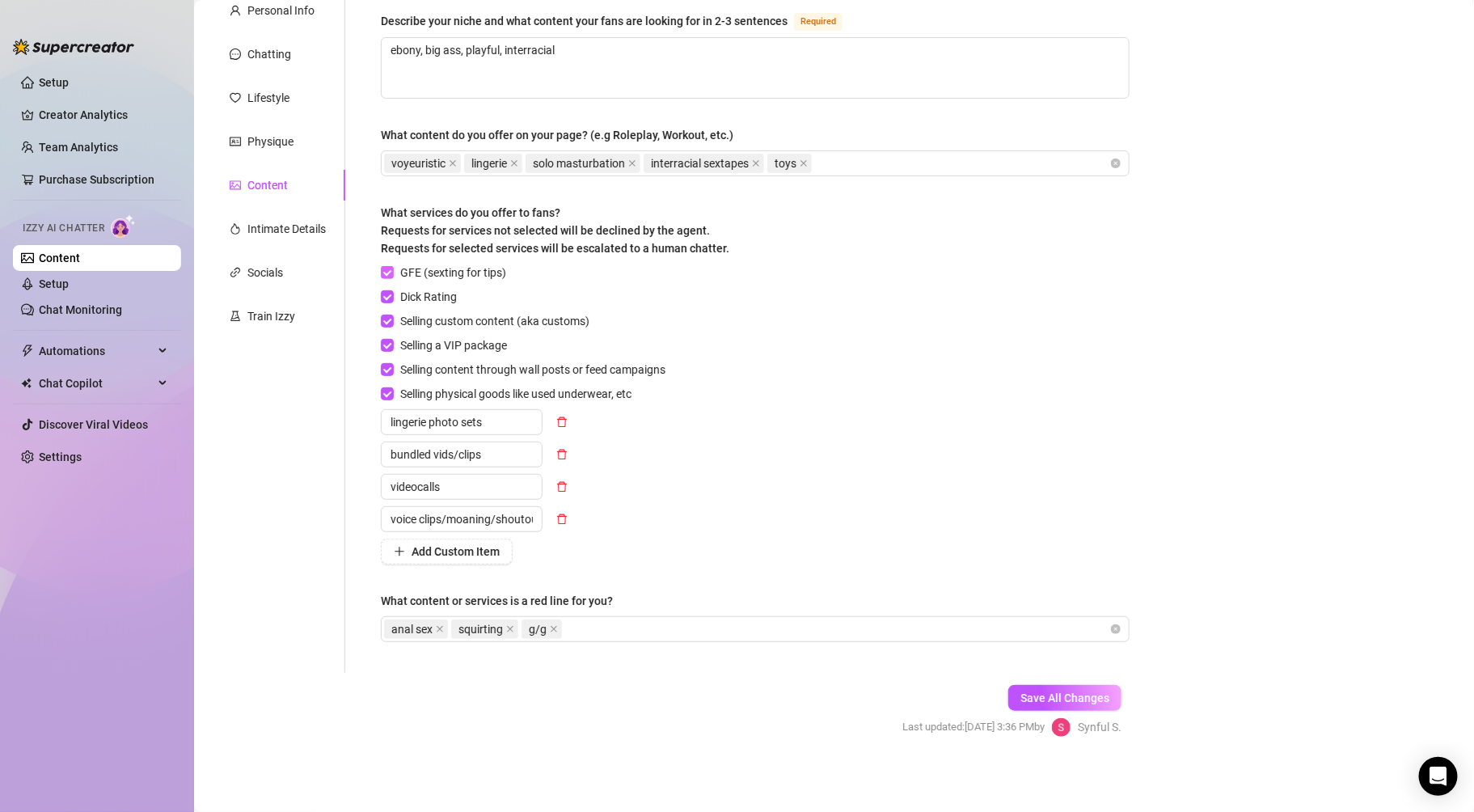
scroll to position [159, 0]
click at [1050, 694] on span "Save All Changes" at bounding box center [1064, 697] width 89 height 13
click at [96, 305] on link "Chat Monitoring" at bounding box center [80, 309] width 83 height 13
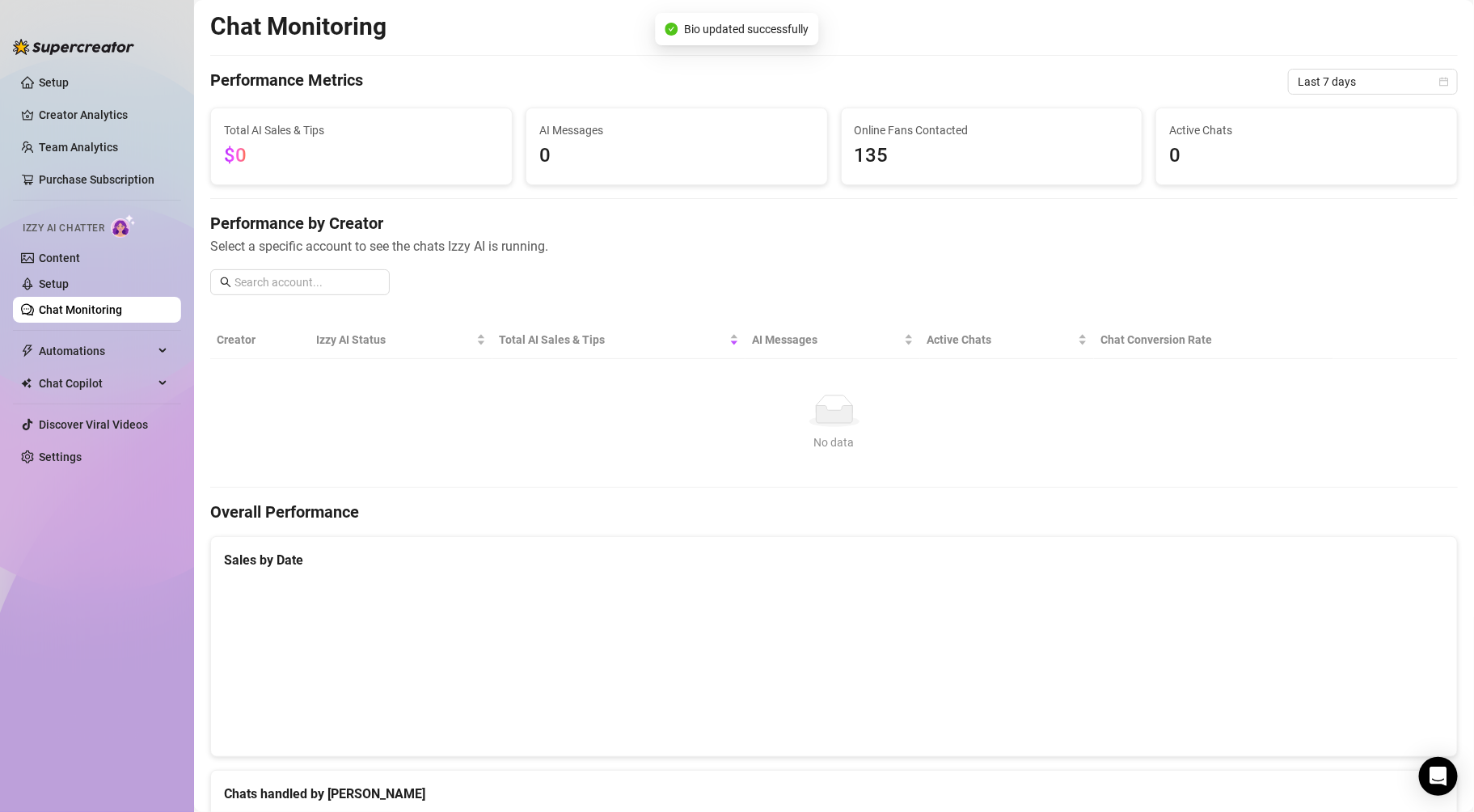
scroll to position [408, 0]
